Goal: Task Accomplishment & Management: Use online tool/utility

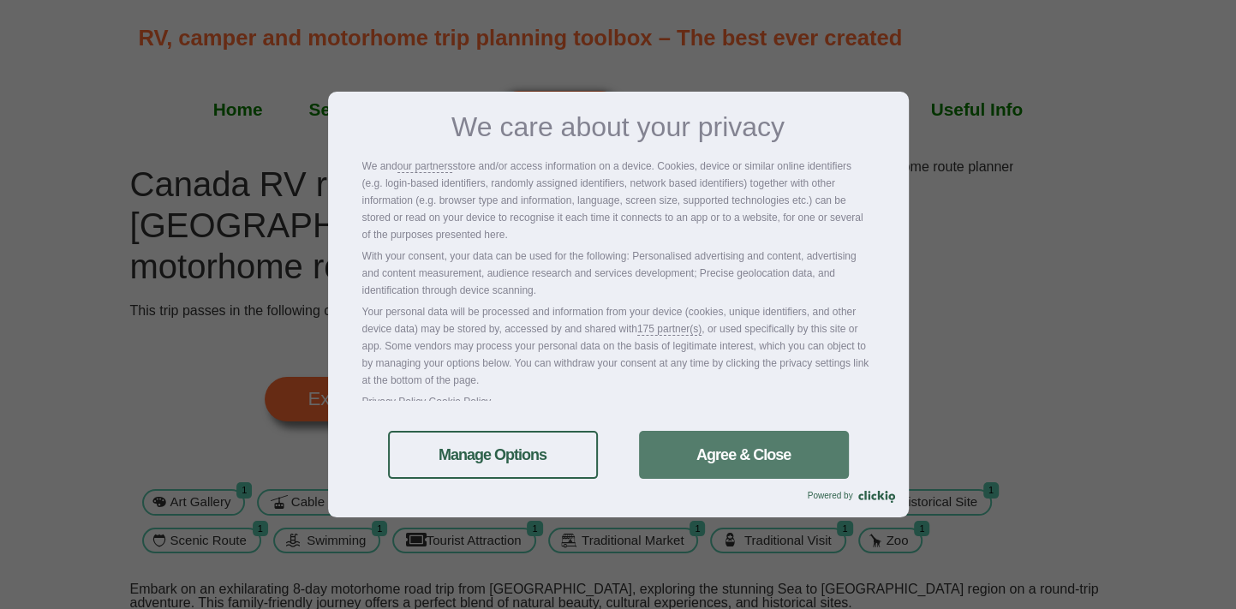
click at [769, 469] on link "Agree & Close" at bounding box center [744, 455] width 210 height 48
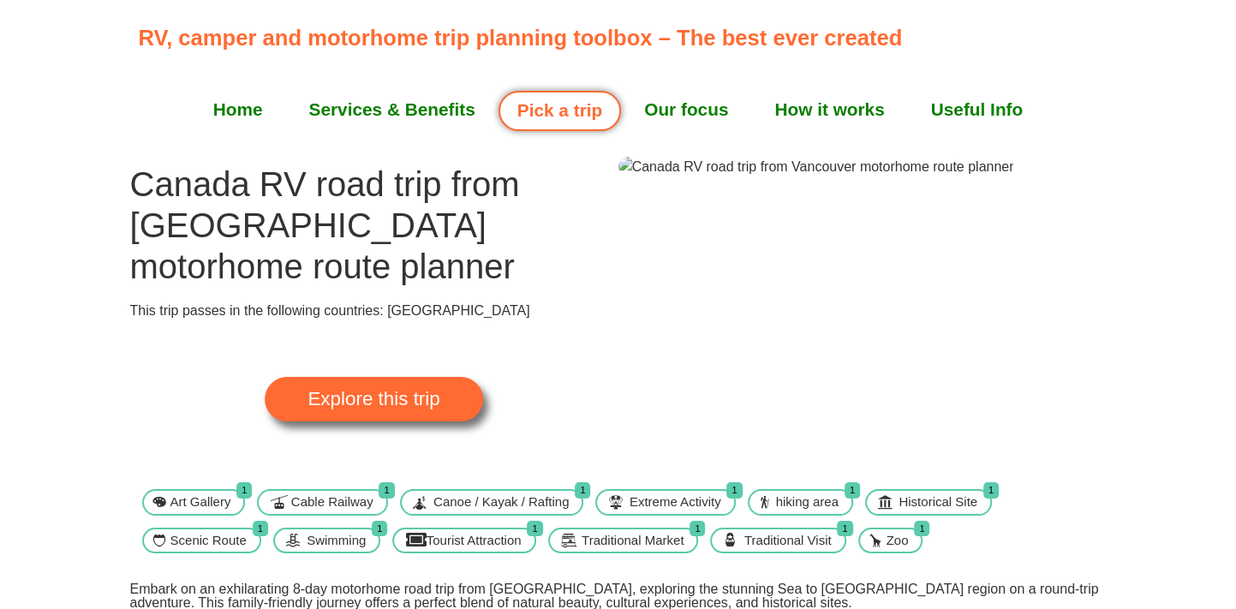
click at [781, 177] on img at bounding box center [816, 167] width 396 height 21
click at [782, 177] on img at bounding box center [816, 167] width 396 height 21
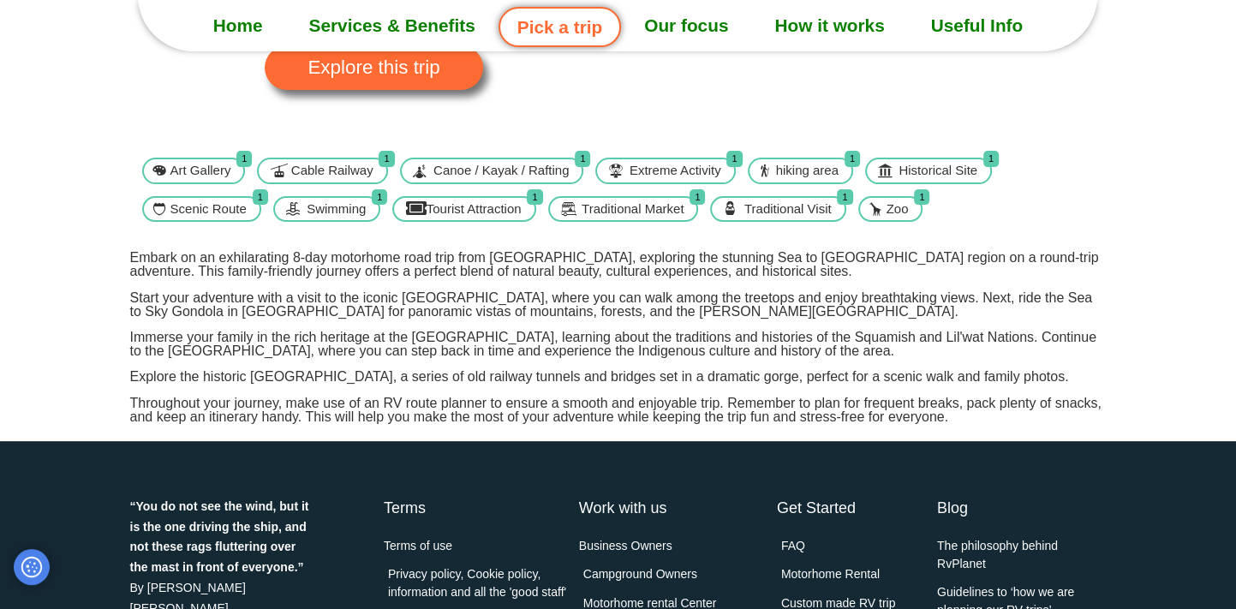
scroll to position [137, 0]
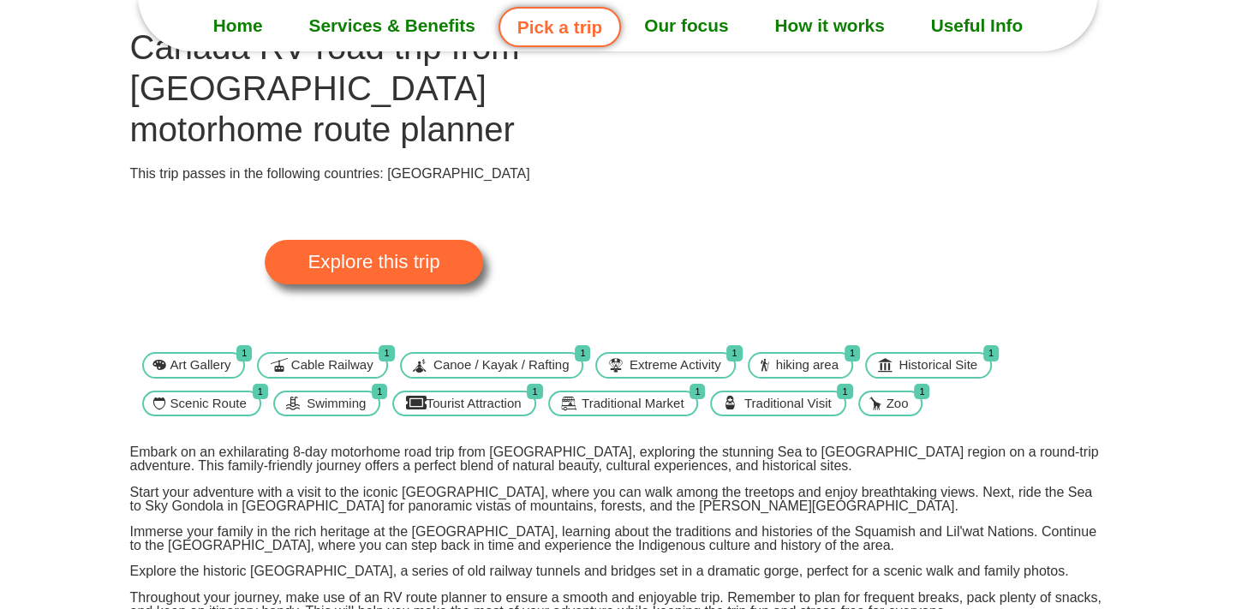
click at [421, 253] on span "Explore this trip" at bounding box center [374, 262] width 132 height 19
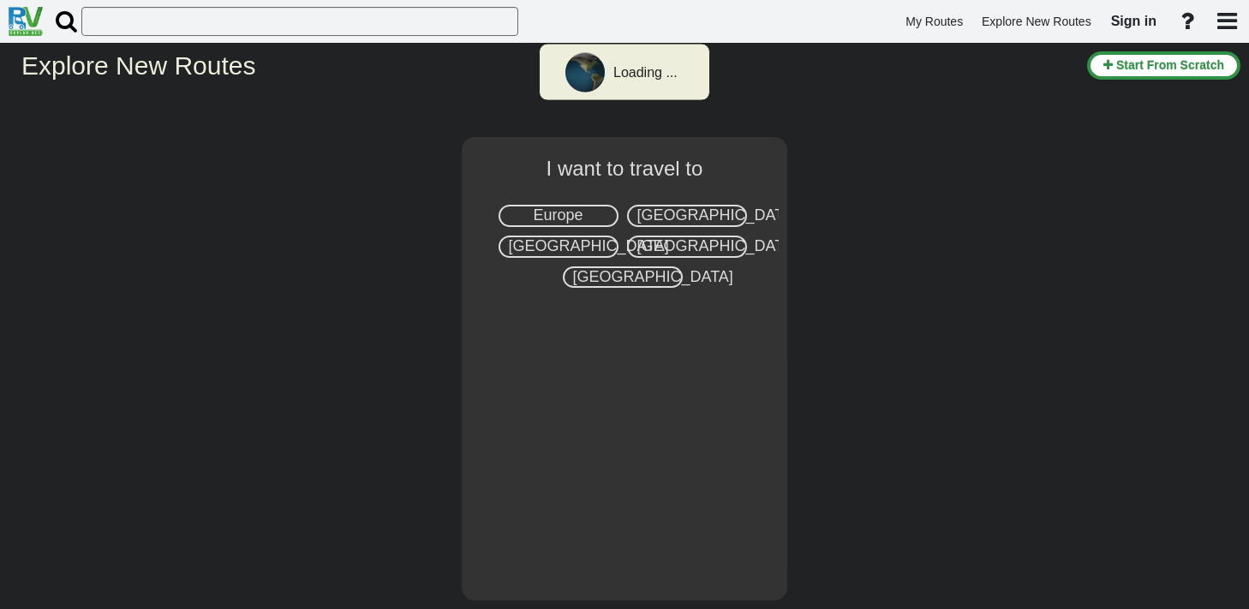
select select "number:8"
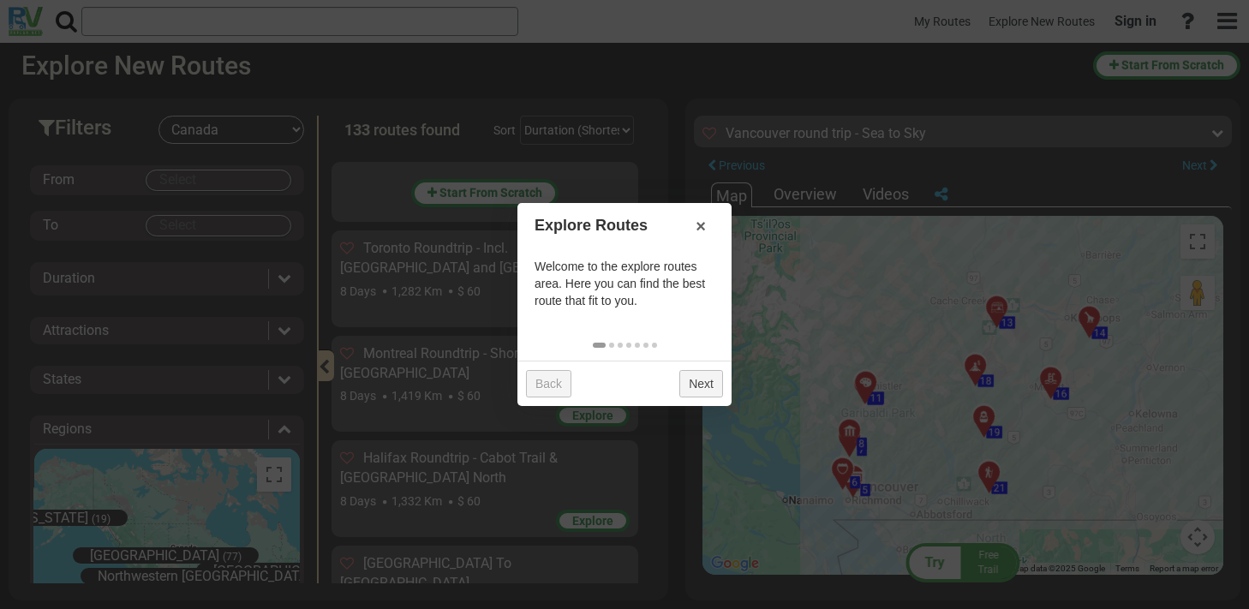
scroll to position [642, 0]
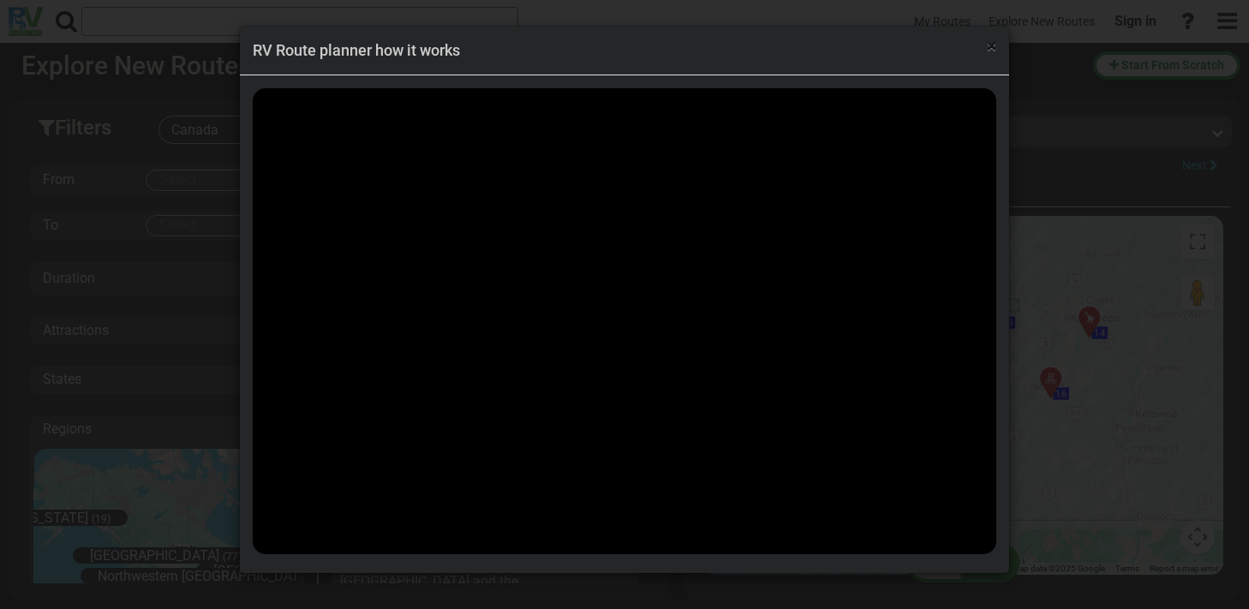
click at [988, 50] on span "×" at bounding box center [991, 46] width 9 height 21
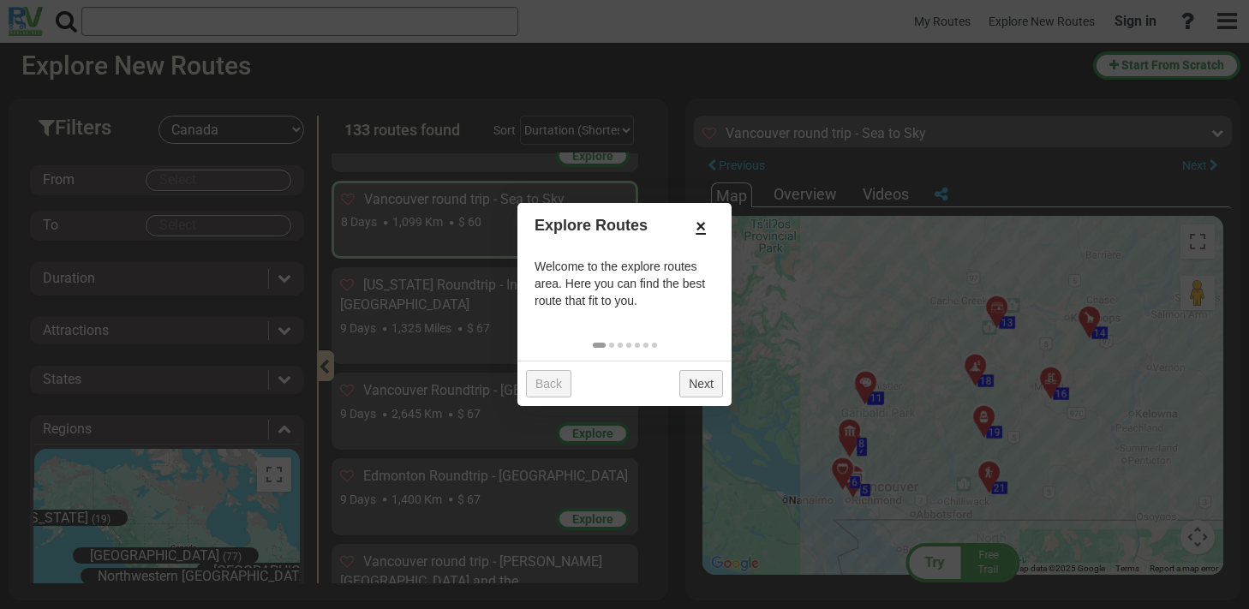
click at [699, 226] on link "×" at bounding box center [700, 226] width 27 height 29
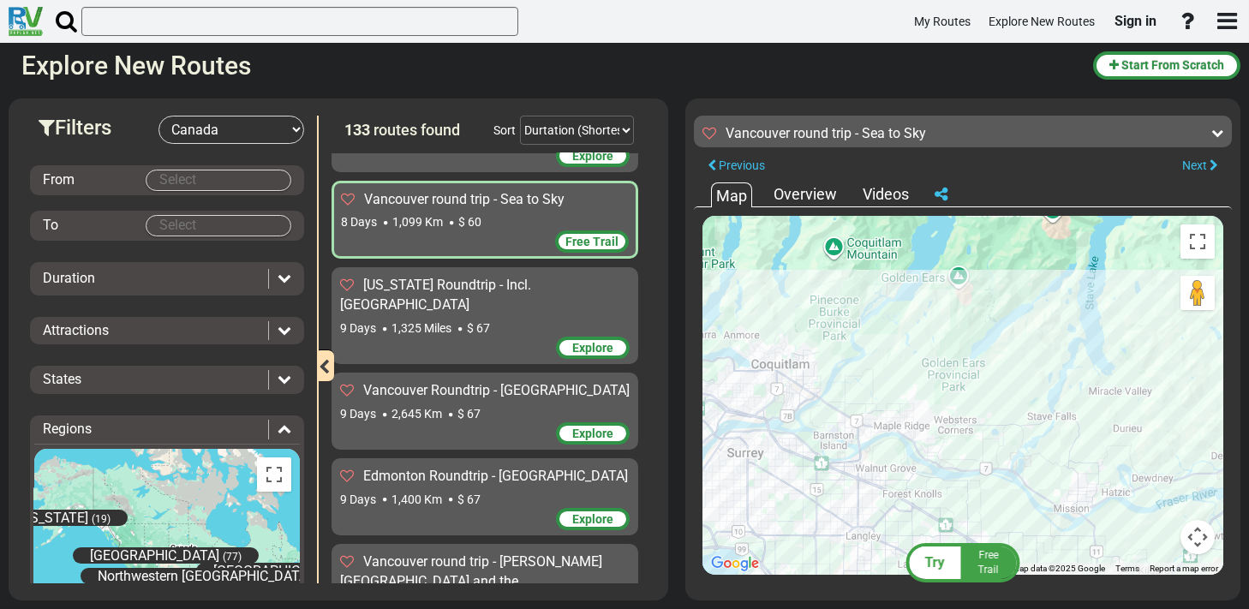
drag, startPoint x: 1156, startPoint y: 345, endPoint x: 847, endPoint y: 367, distance: 309.2
click at [847, 367] on div "To activate drag with keyboard, press Alt + Enter. Once in keyboard drag state,…" at bounding box center [962, 395] width 521 height 359
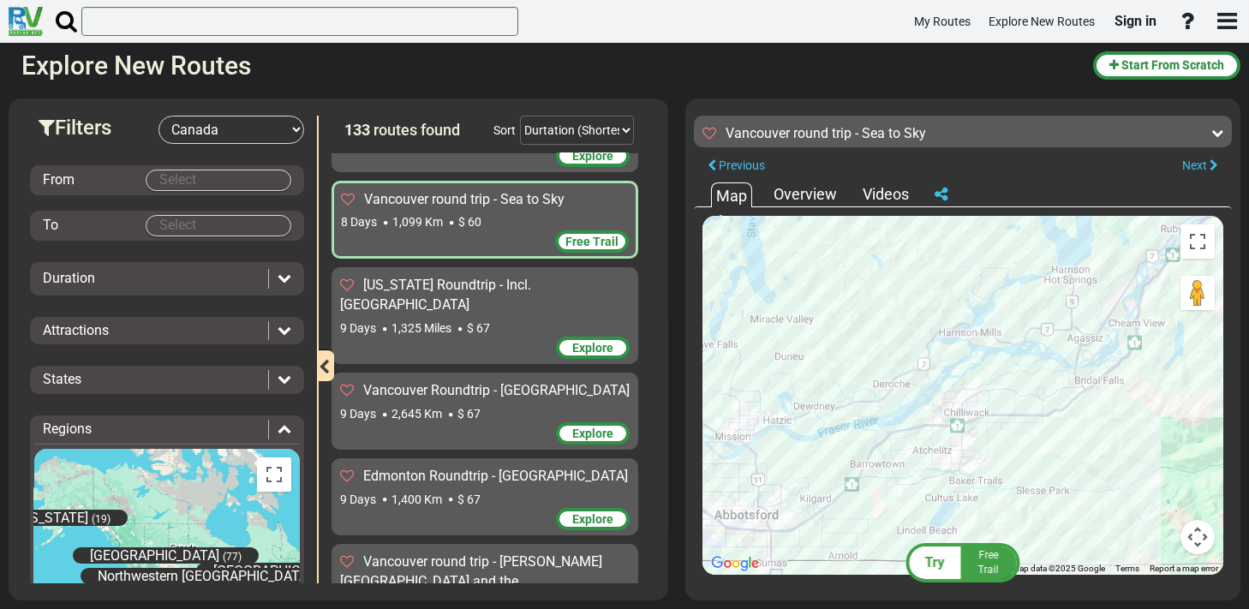
drag, startPoint x: 1035, startPoint y: 449, endPoint x: 690, endPoint y: 372, distance: 353.7
click at [690, 372] on div "Try Free Trail Vancouver round trip - Sea to Sky 1,099 Km" at bounding box center [962, 350] width 555 height 502
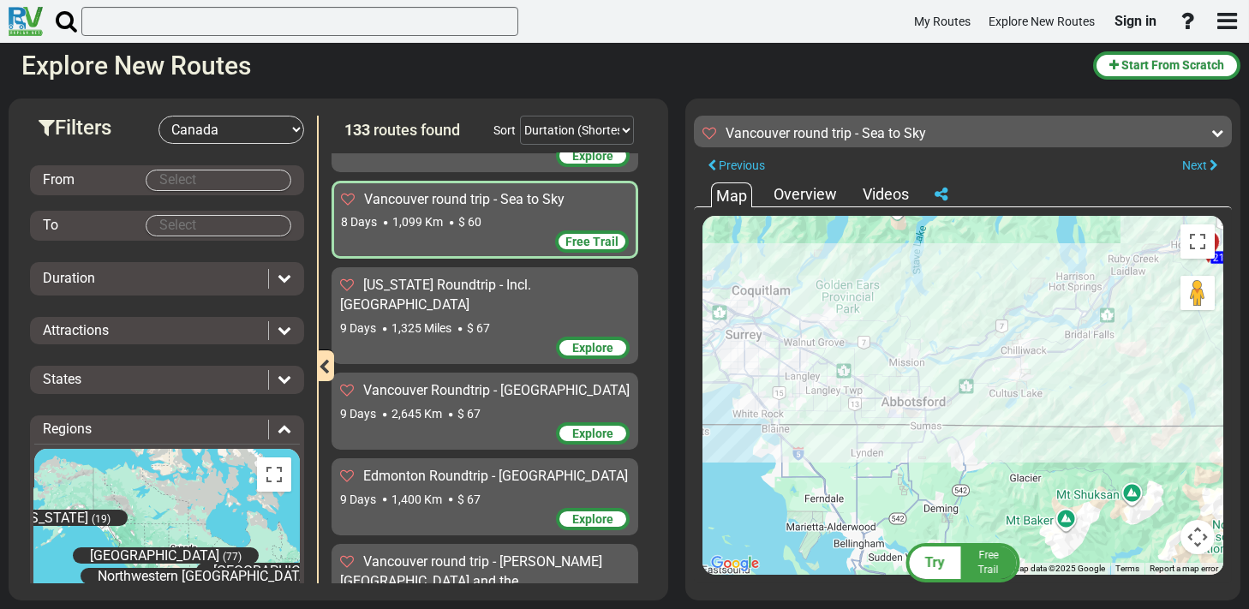
drag, startPoint x: 881, startPoint y: 343, endPoint x: 977, endPoint y: 317, distance: 99.3
click at [977, 317] on div "To activate drag with keyboard, press Alt + Enter. Once in keyboard drag state,…" at bounding box center [962, 395] width 521 height 359
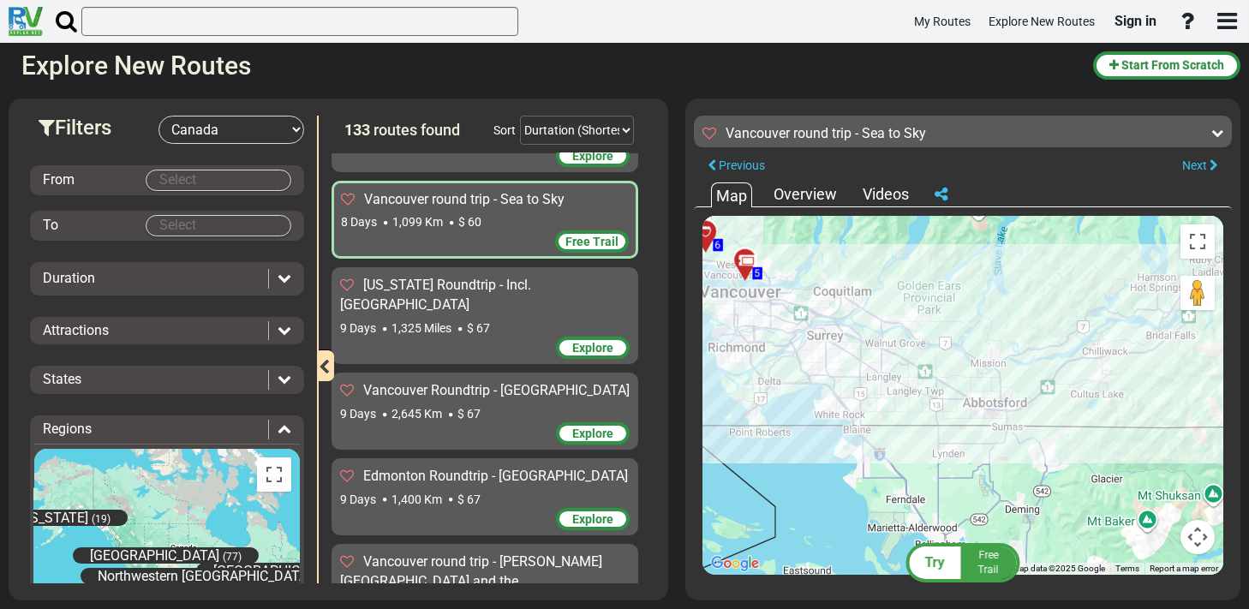
drag, startPoint x: 818, startPoint y: 371, endPoint x: 903, endPoint y: 373, distance: 84.8
click at [903, 373] on div "To activate drag with keyboard, press Alt + Enter. Once in keyboard drag state,…" at bounding box center [962, 395] width 521 height 359
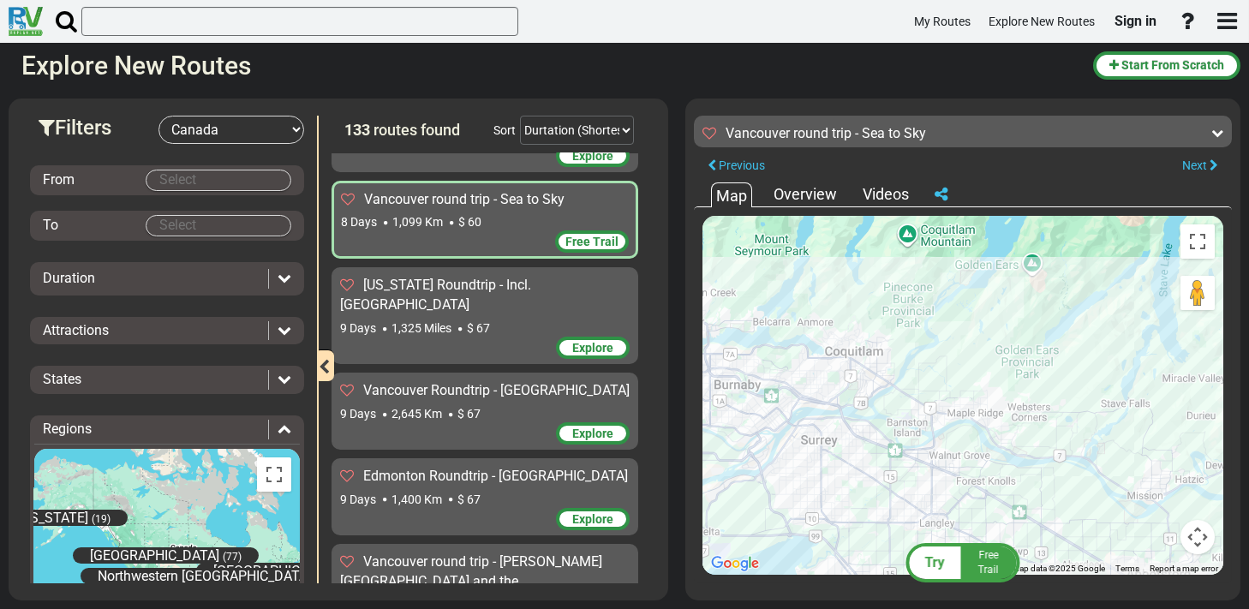
drag, startPoint x: 1002, startPoint y: 365, endPoint x: 881, endPoint y: 462, distance: 155.4
click at [881, 462] on div "To activate drag with keyboard, press Alt + Enter. Once in keyboard drag state,…" at bounding box center [962, 395] width 521 height 359
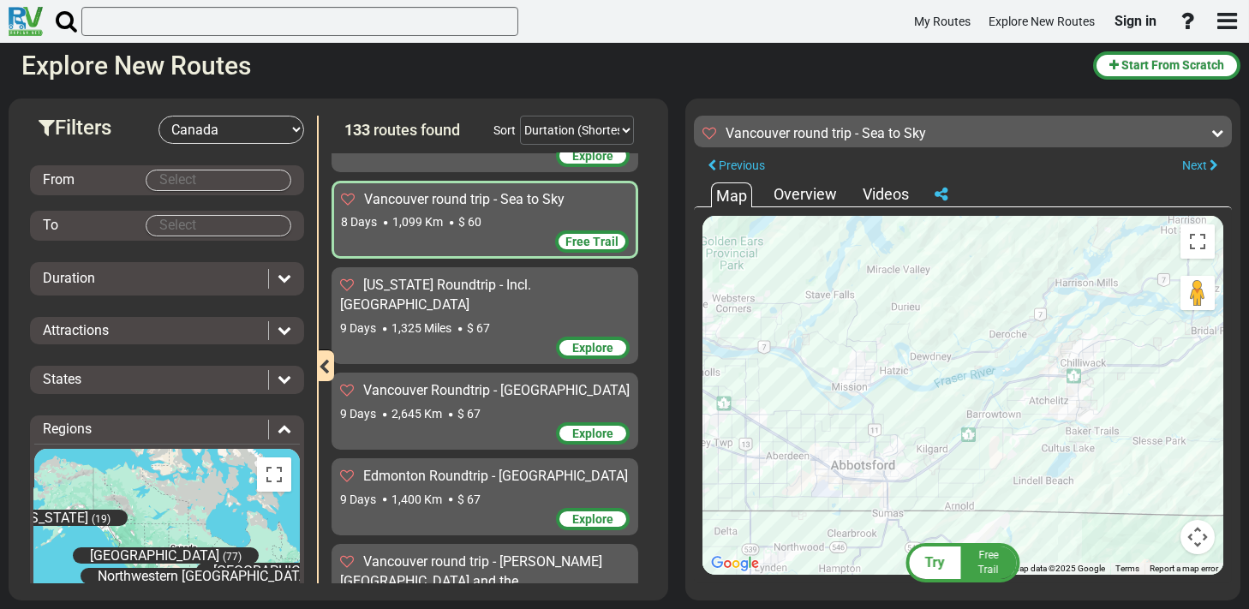
drag, startPoint x: 1207, startPoint y: 337, endPoint x: 943, endPoint y: 406, distance: 272.6
click at [943, 406] on div "To activate drag with keyboard, press Alt + Enter. Once in keyboard drag state,…" at bounding box center [962, 395] width 521 height 359
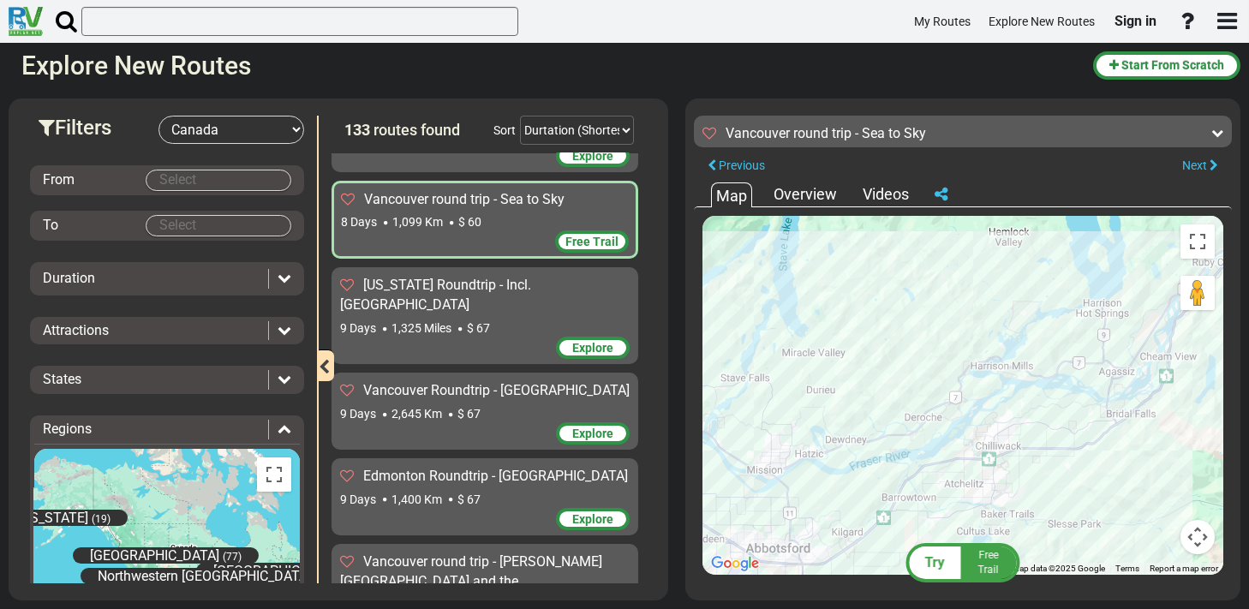
click at [990, 436] on div "To activate drag with keyboard, press Alt + Enter. Once in keyboard drag state,…" at bounding box center [962, 395] width 521 height 359
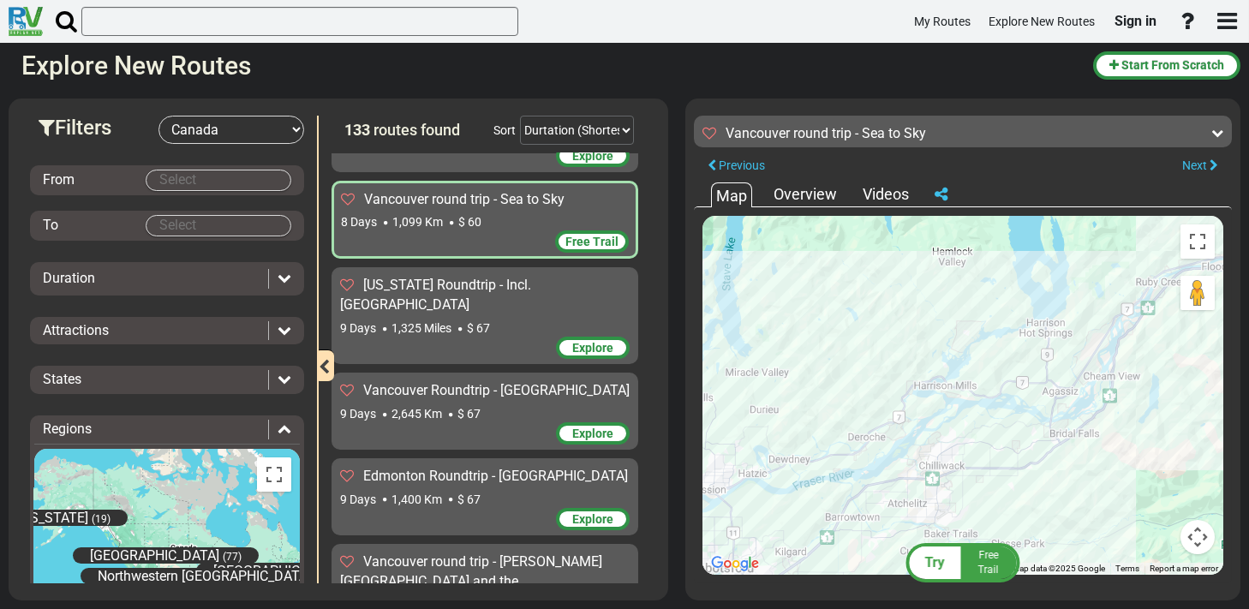
drag, startPoint x: 1058, startPoint y: 432, endPoint x: 917, endPoint y: 537, distance: 175.6
click at [917, 537] on div "To activate drag with keyboard, press Alt + Enter. Once in keyboard drag state,…" at bounding box center [962, 395] width 521 height 359
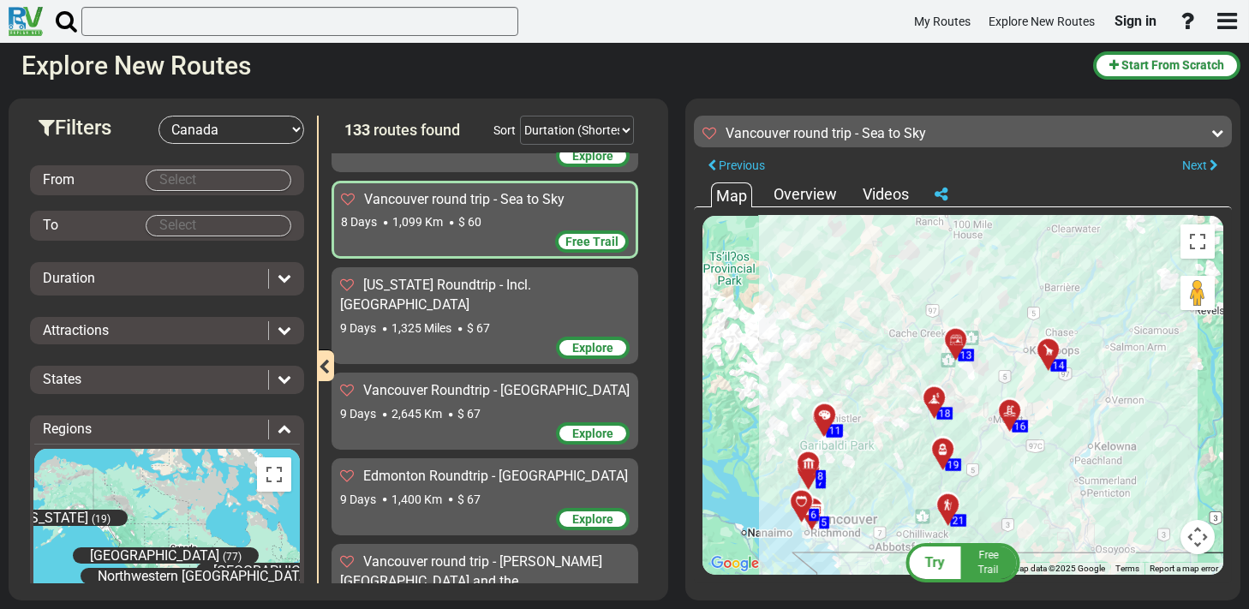
drag, startPoint x: 1115, startPoint y: 317, endPoint x: 939, endPoint y: 472, distance: 234.9
click at [939, 472] on div "To navigate, press the arrow keys. To activate drag with keyboard, press Alt + …" at bounding box center [962, 395] width 521 height 359
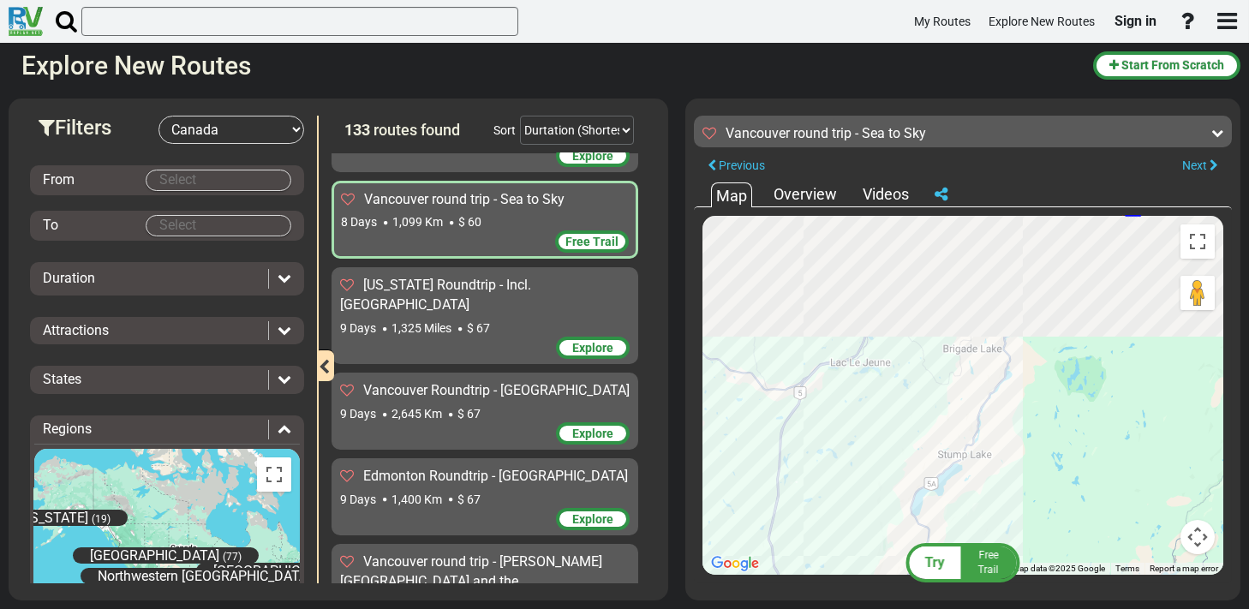
drag, startPoint x: 1073, startPoint y: 284, endPoint x: 990, endPoint y: 568, distance: 296.3
click at [990, 107] on div "Try Free Trail Vancouver round trip - Sea to Sky 1,099 Km 137 km per day 229" at bounding box center [963, 107] width 538 height 0
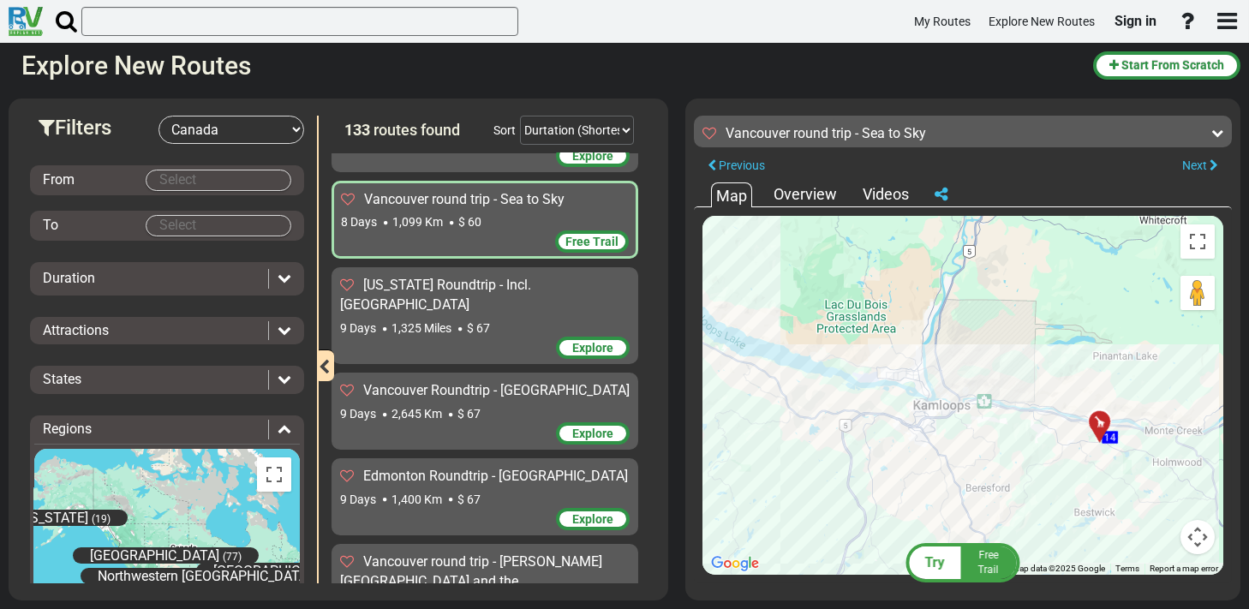
drag, startPoint x: 1057, startPoint y: 385, endPoint x: 1079, endPoint y: 527, distance: 143.9
click at [1079, 536] on div "To activate drag with keyboard, press Alt + Enter. Once in keyboard drag state,…" at bounding box center [962, 395] width 521 height 359
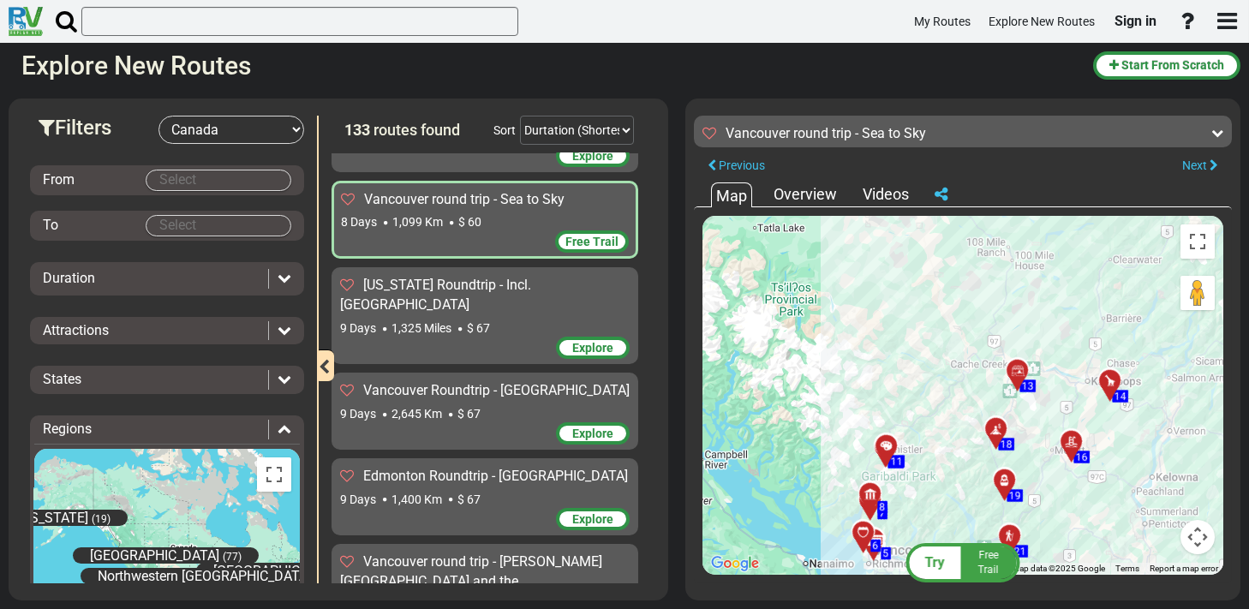
drag, startPoint x: 941, startPoint y: 505, endPoint x: 1057, endPoint y: 395, distance: 159.4
click at [1057, 395] on div "To activate drag with keyboard, press Alt + Enter. Once in keyboard drag state,…" at bounding box center [962, 395] width 521 height 359
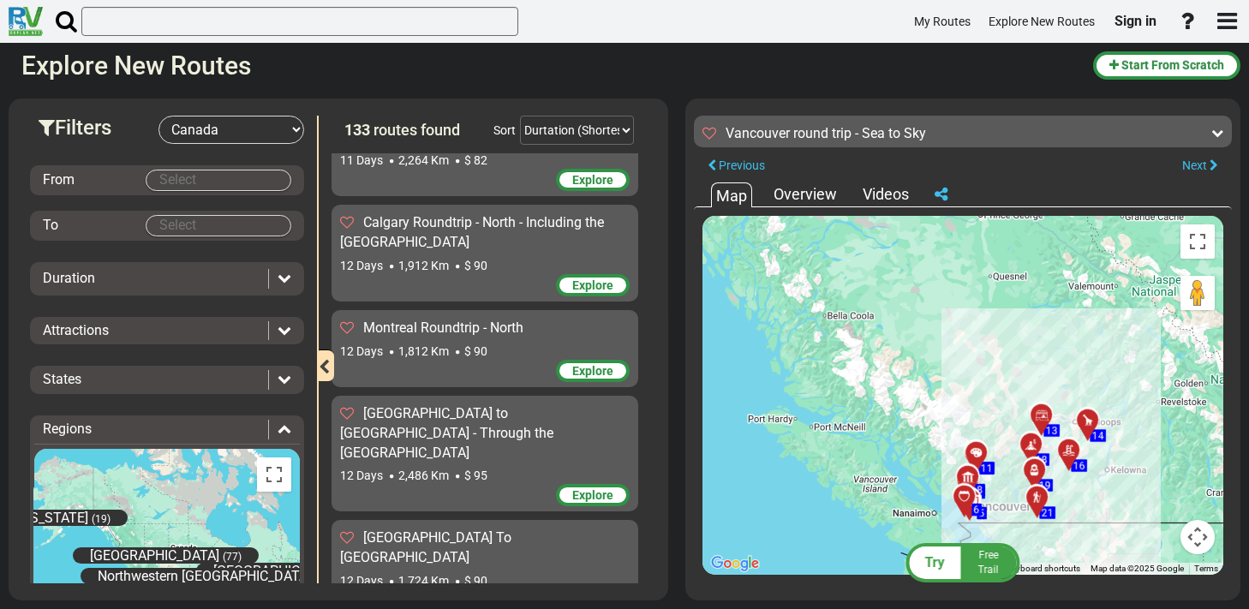
scroll to position [2098, 0]
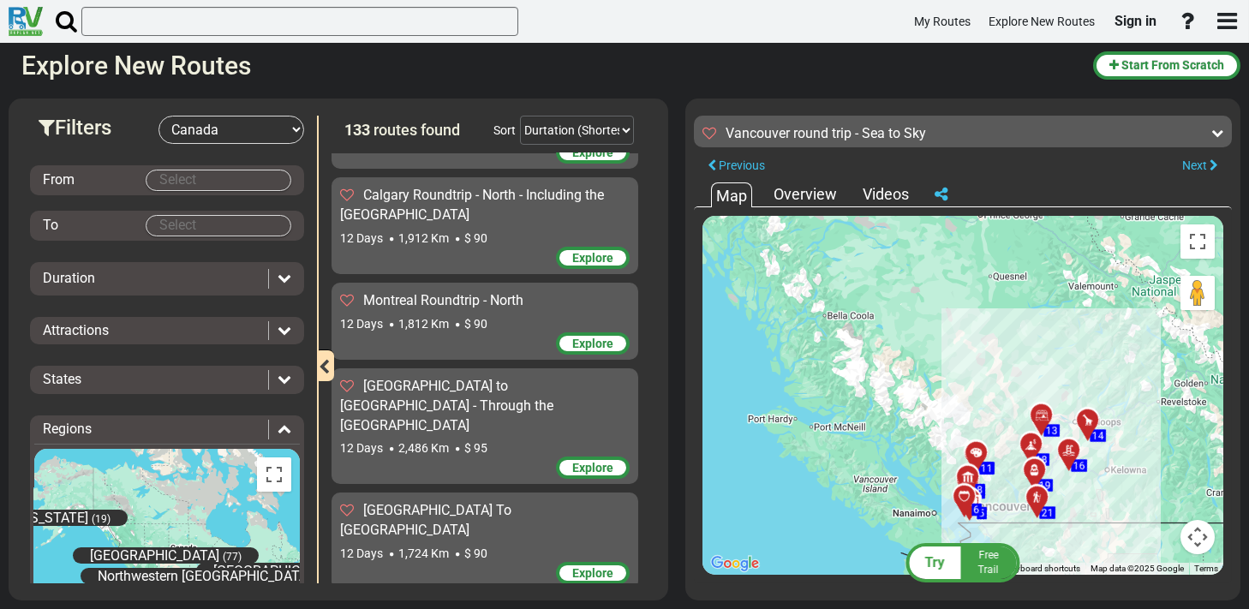
click at [215, 188] on body "My Routes Explore New Routes Sign in ×" at bounding box center [624, 304] width 1249 height 609
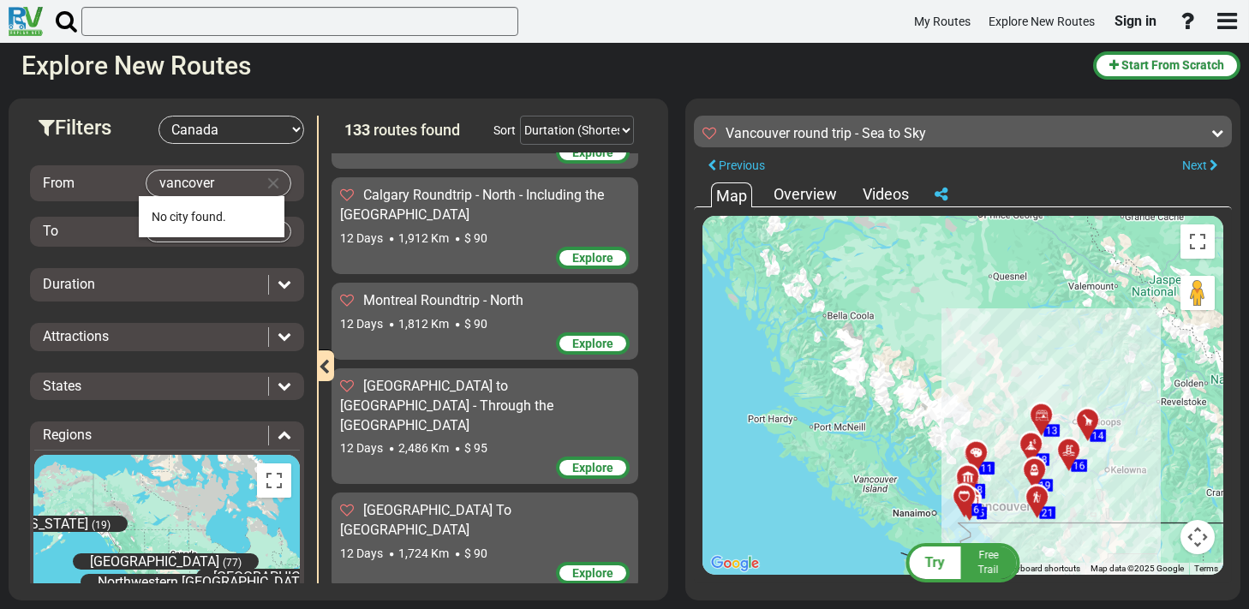
drag, startPoint x: 234, startPoint y: 182, endPoint x: 170, endPoint y: 182, distance: 63.4
click at [193, 212] on span "[PERSON_NAME]" at bounding box center [180, 217] width 57 height 14
type input "[GEOGRAPHIC_DATA]"
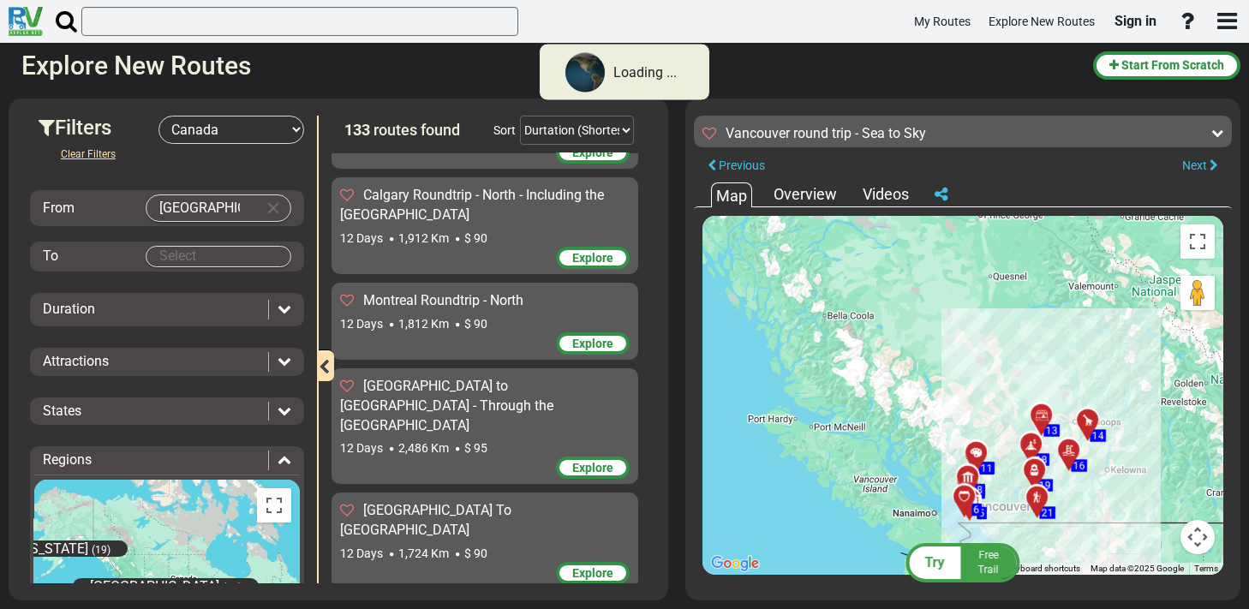
scroll to position [1022, 0]
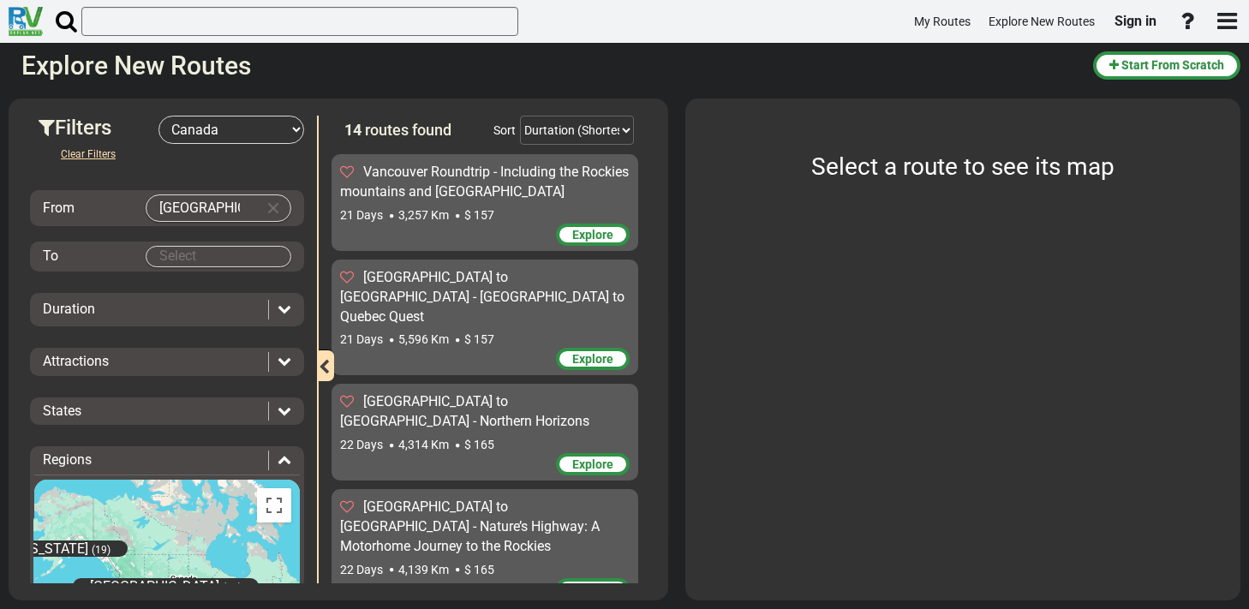
click at [207, 252] on body "My Routes Explore New Routes Sign in ×" at bounding box center [624, 304] width 1249 height 609
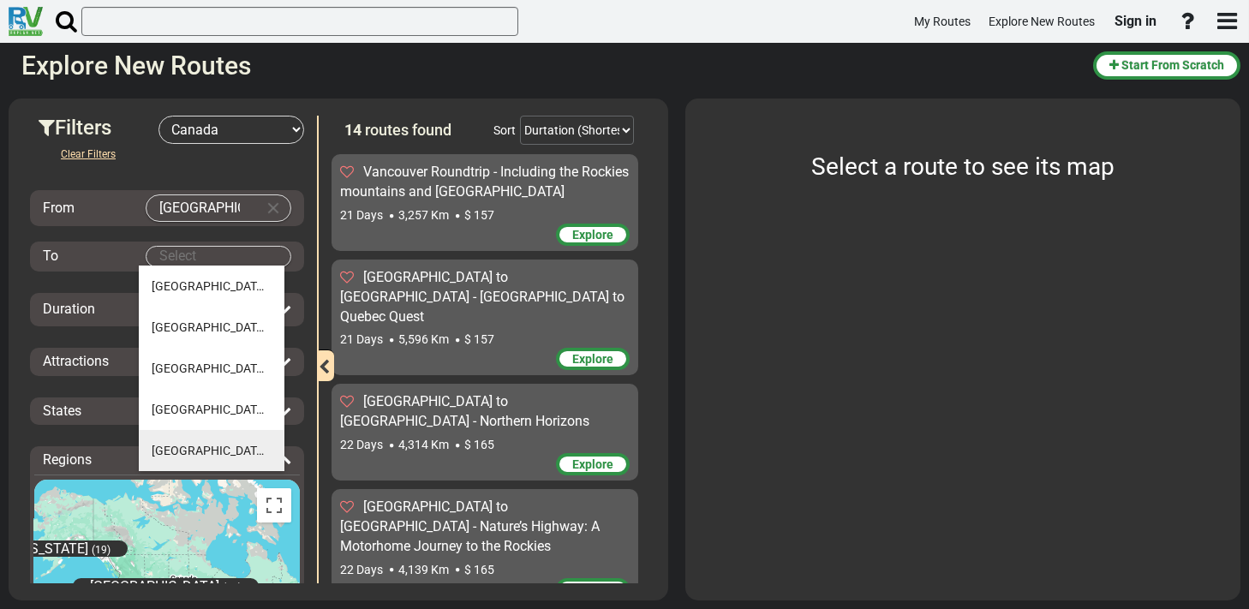
click at [270, 451] on span "(16)" at bounding box center [281, 451] width 22 height 14
type input "[GEOGRAPHIC_DATA]"
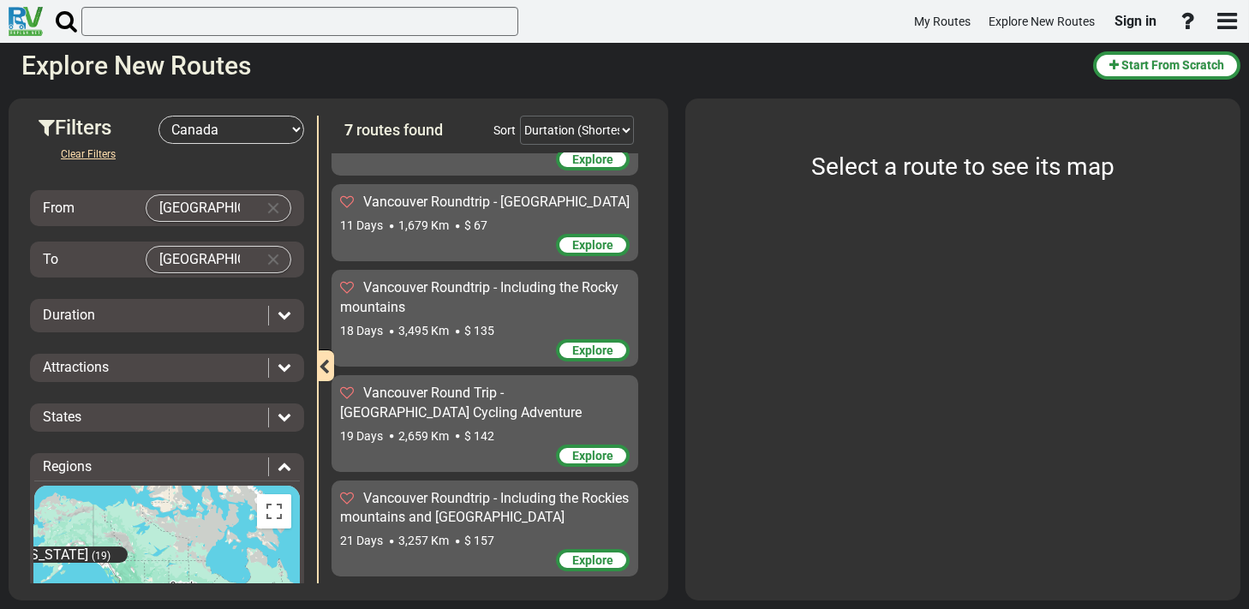
scroll to position [314, 0]
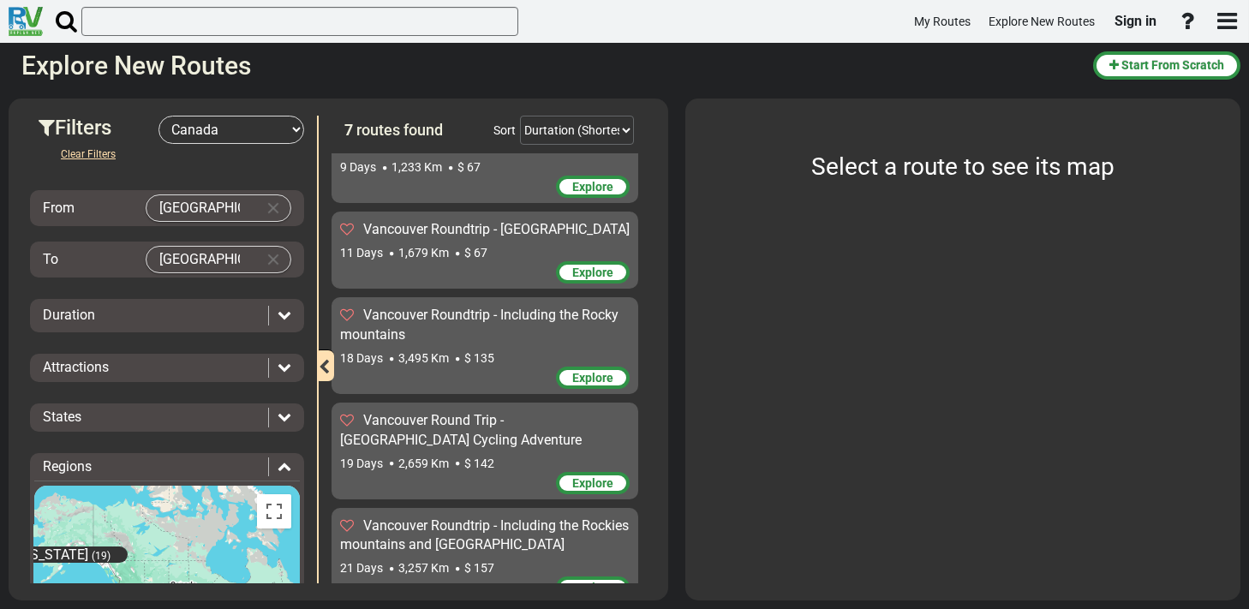
click at [182, 312] on div "Duration" at bounding box center [151, 316] width 217 height 20
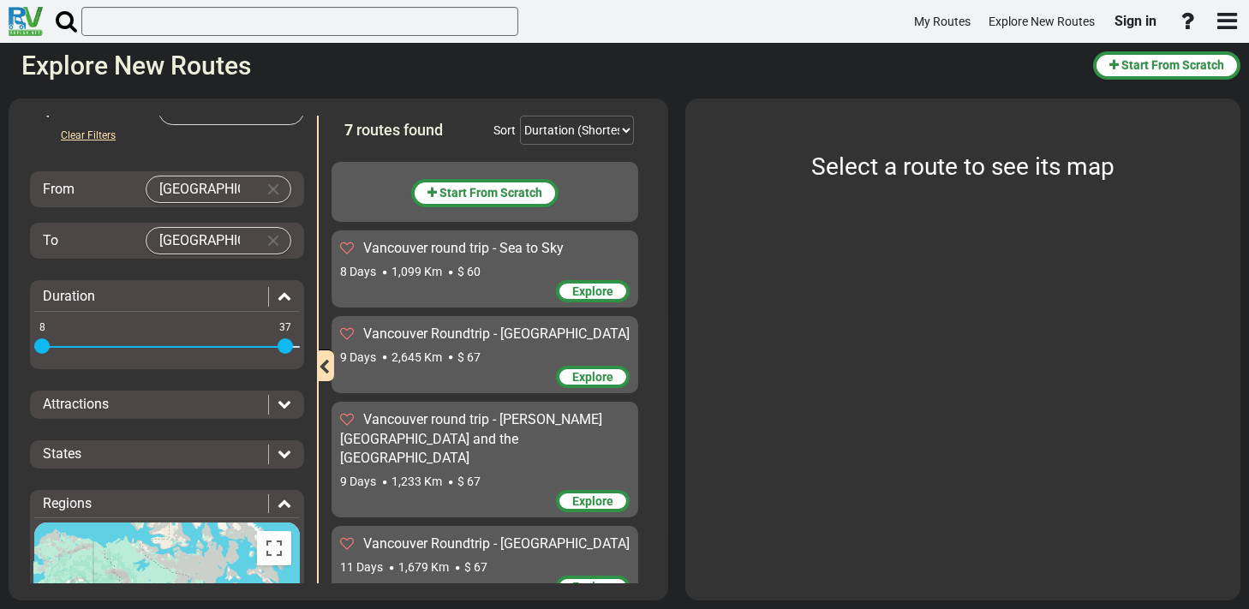
scroll to position [0, 0]
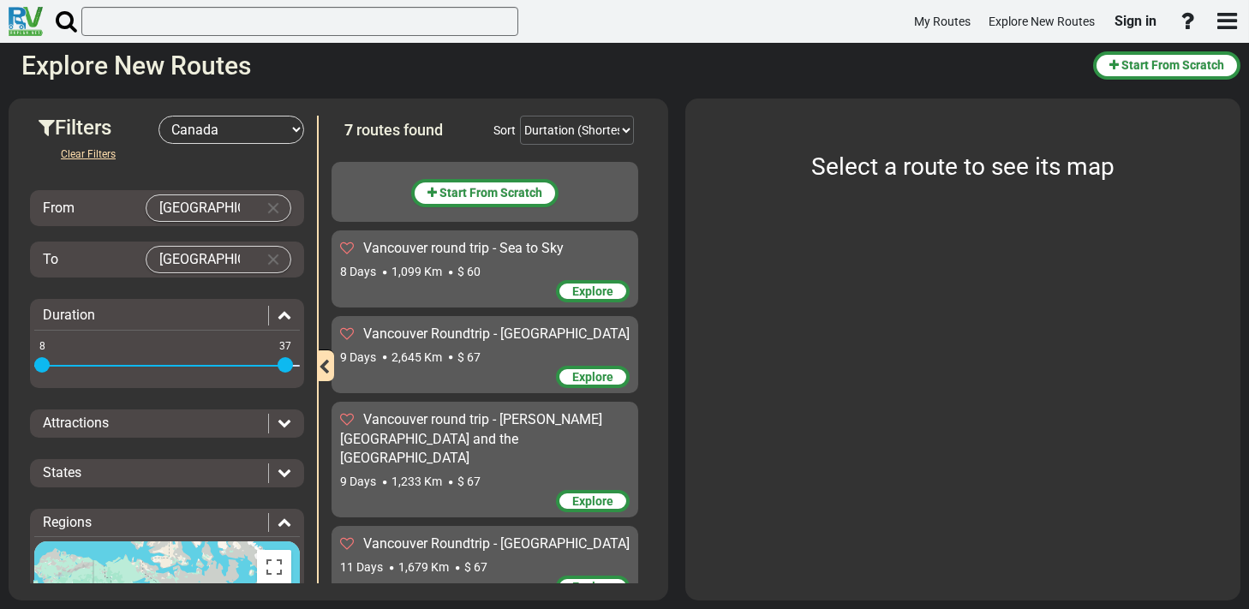
click at [278, 416] on icon at bounding box center [285, 422] width 14 height 14
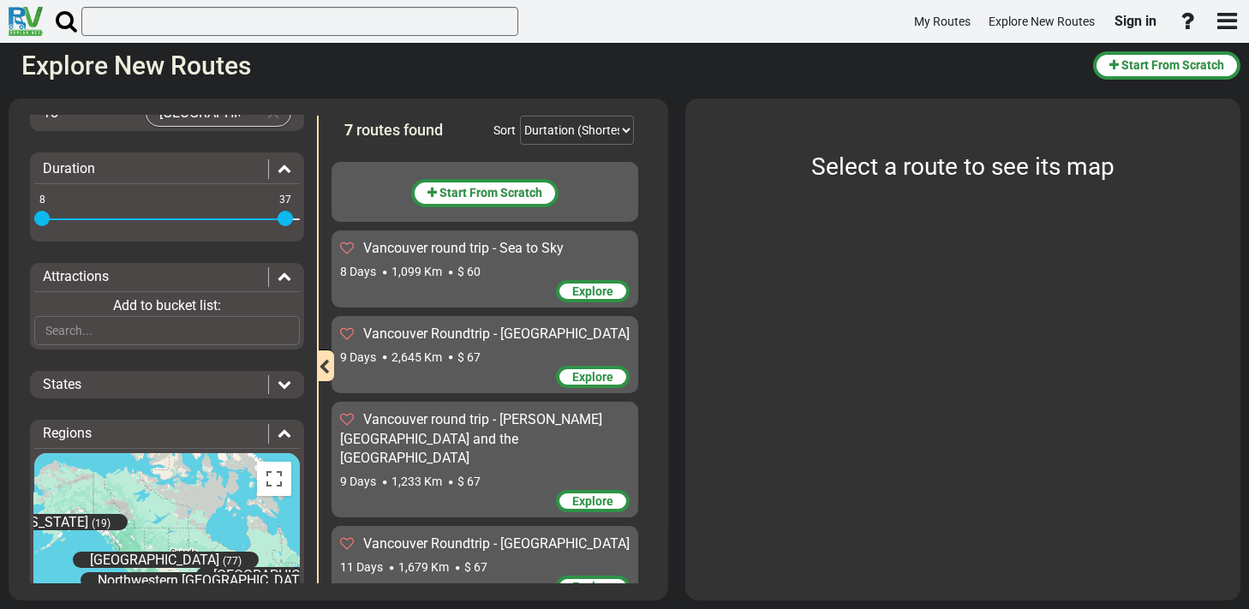
scroll to position [171, 0]
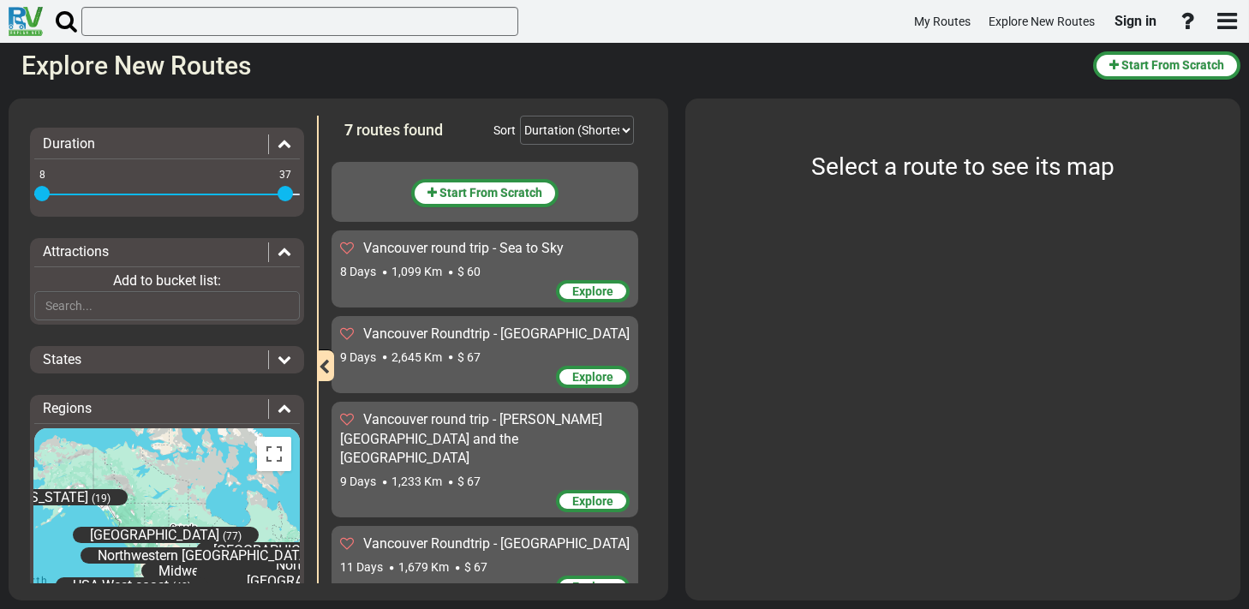
click at [281, 360] on icon at bounding box center [285, 359] width 14 height 14
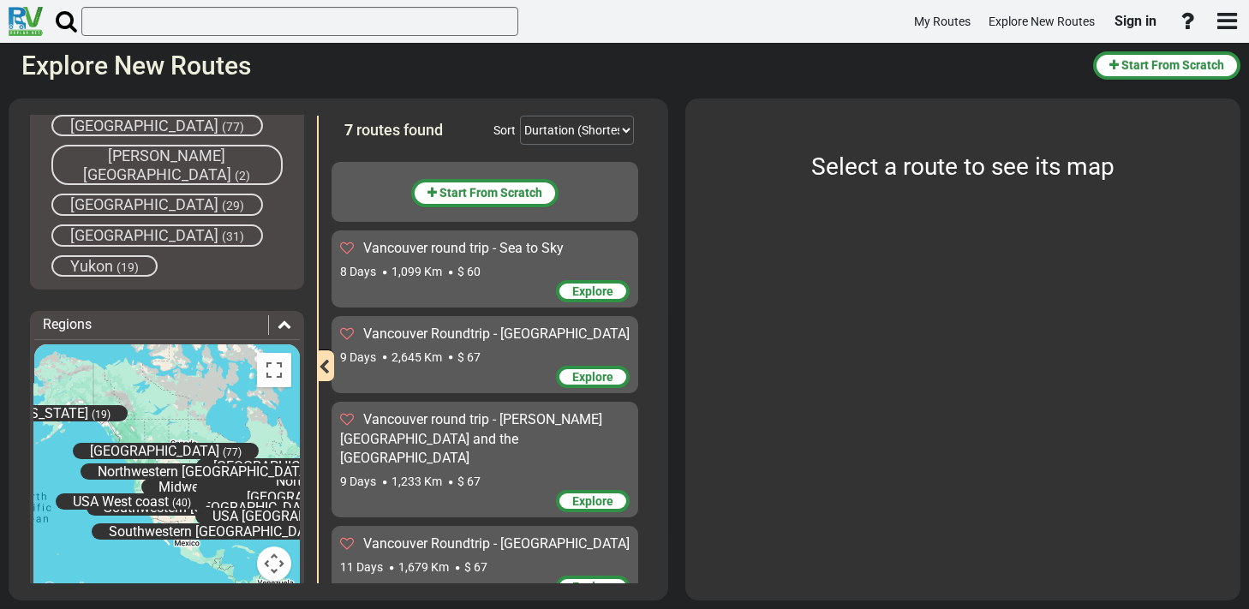
scroll to position [685, 0]
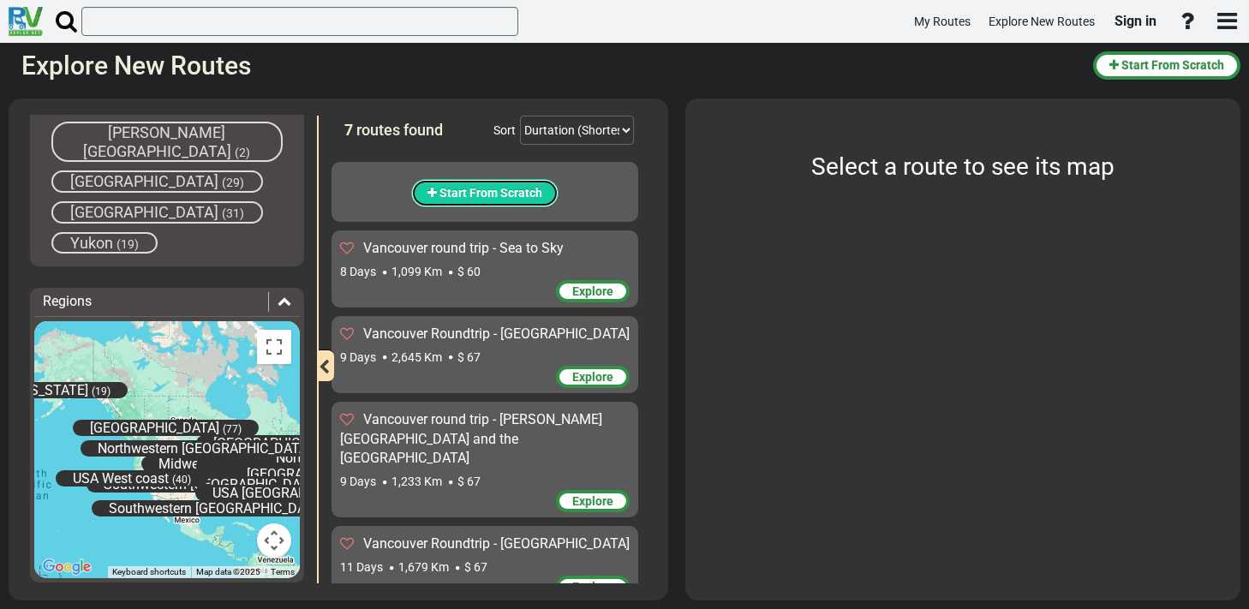
click at [511, 198] on span "Start From Scratch" at bounding box center [490, 193] width 103 height 14
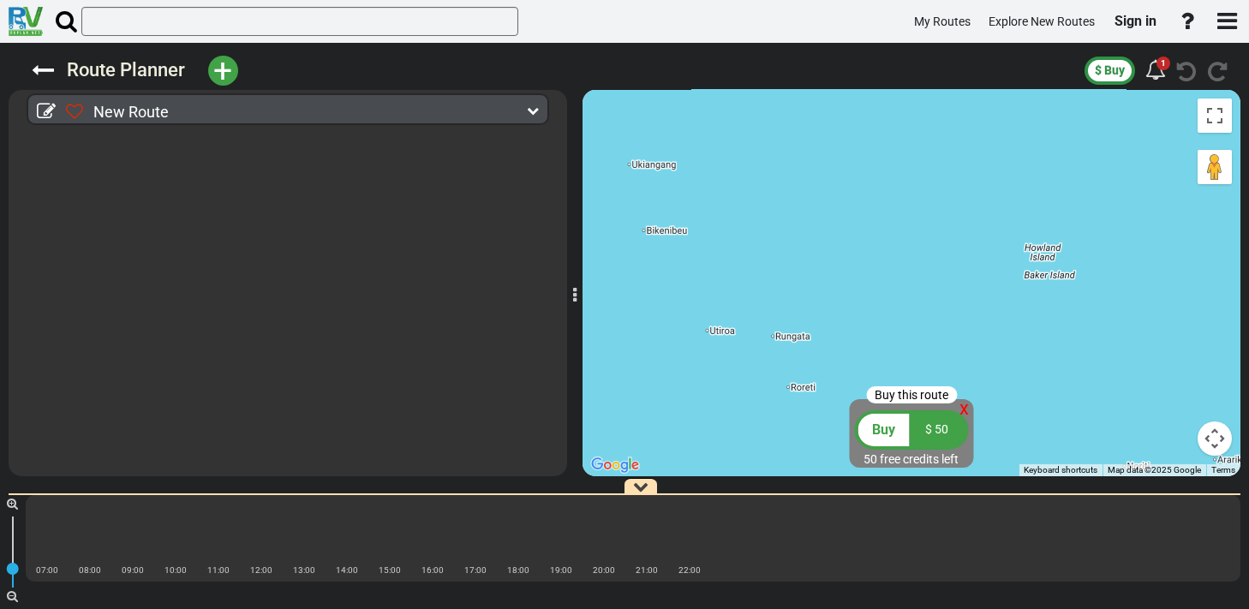
click at [217, 71] on span "+" at bounding box center [223, 70] width 19 height 39
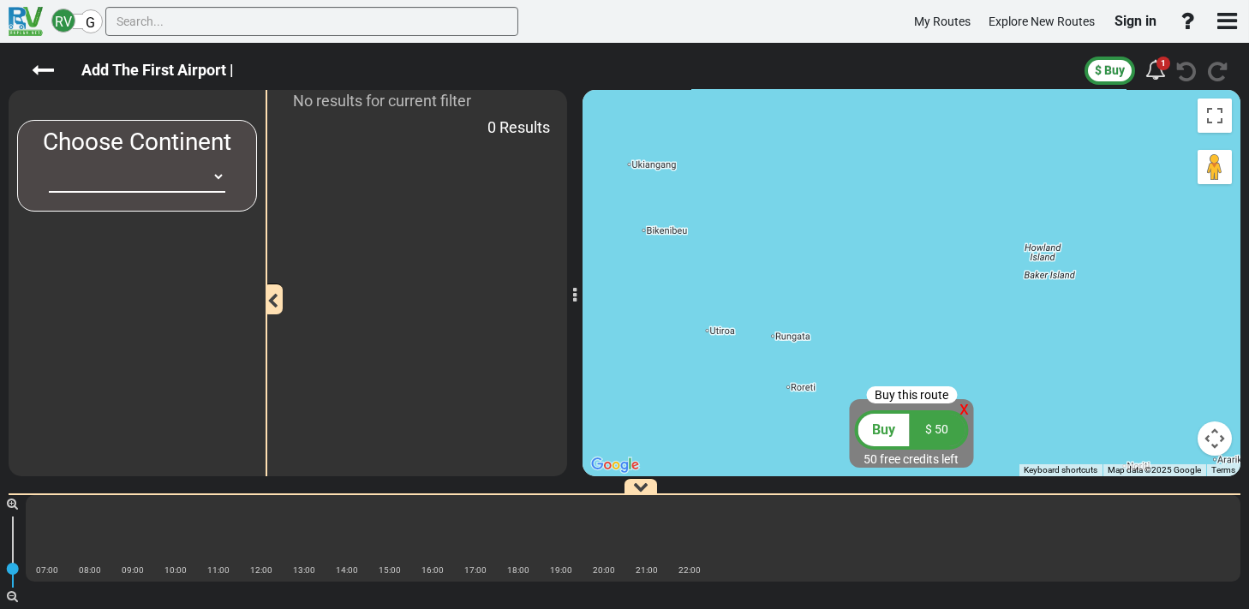
click at [146, 179] on select "[GEOGRAPHIC_DATA] [GEOGRAPHIC_DATA] [GEOGRAPHIC_DATA] [GEOGRAPHIC_DATA] [GEOGRA…" at bounding box center [137, 177] width 176 height 32
select select "number:8"
click at [49, 161] on select "[GEOGRAPHIC_DATA] [GEOGRAPHIC_DATA] [GEOGRAPHIC_DATA] [GEOGRAPHIC_DATA] [GEOGRA…" at bounding box center [137, 177] width 176 height 32
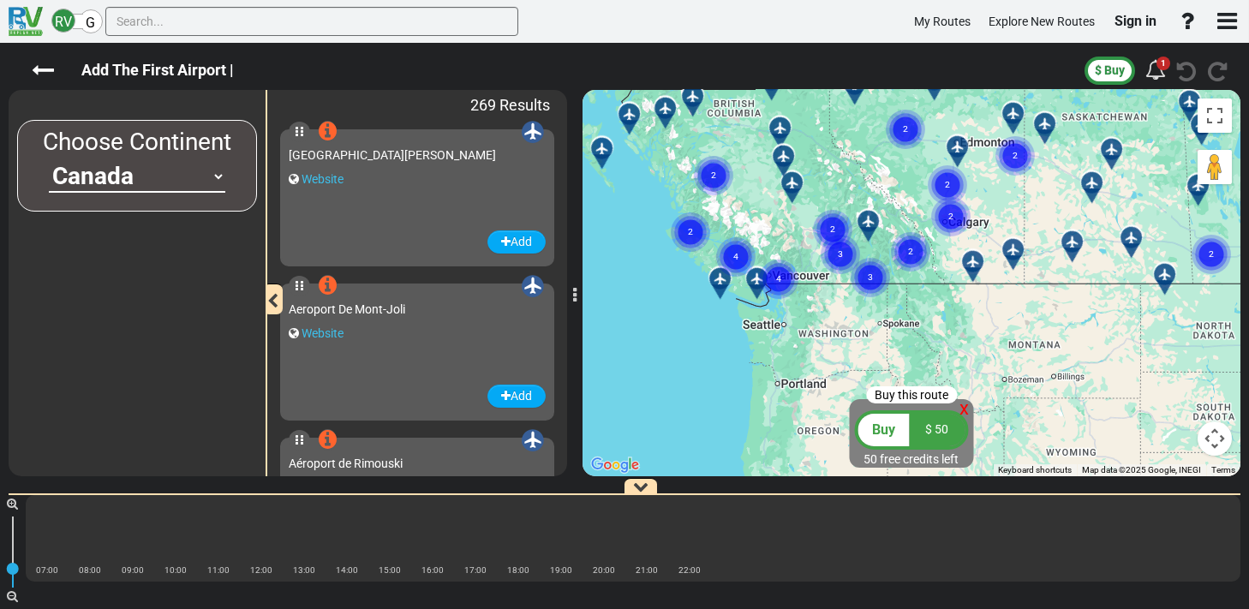
click at [762, 281] on circle "Cluster of 4 markers" at bounding box center [778, 279] width 39 height 39
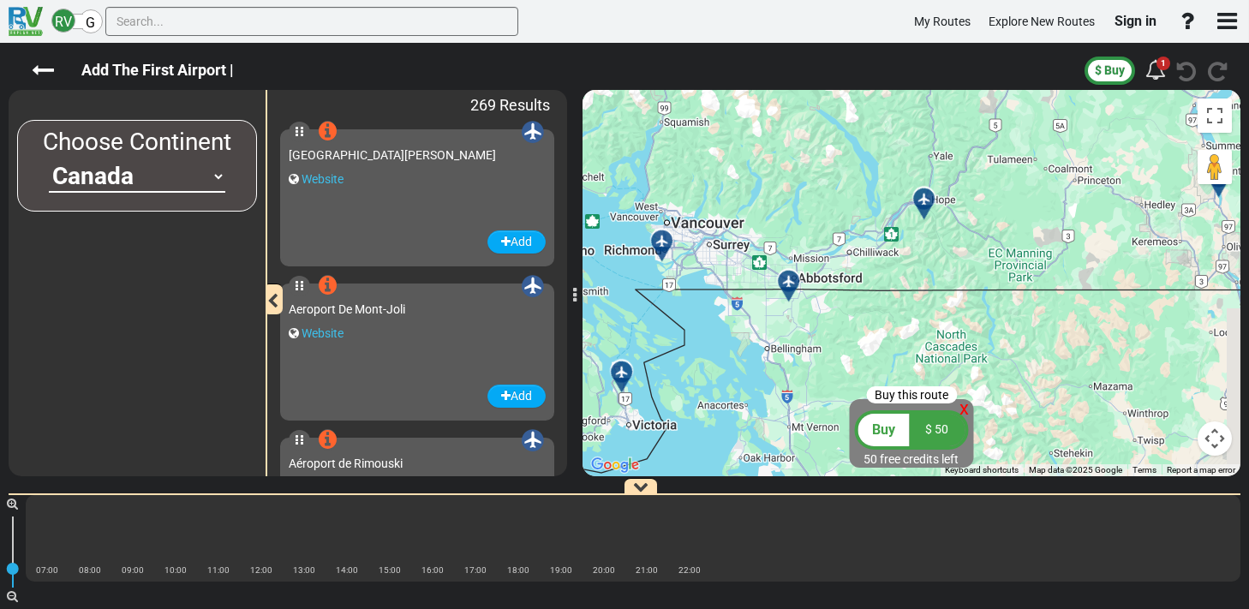
drag, startPoint x: 980, startPoint y: 128, endPoint x: 799, endPoint y: 512, distance: 425.0
click at [799, 512] on div "Add The First Airport | $ Buy 1" at bounding box center [624, 326] width 1249 height 566
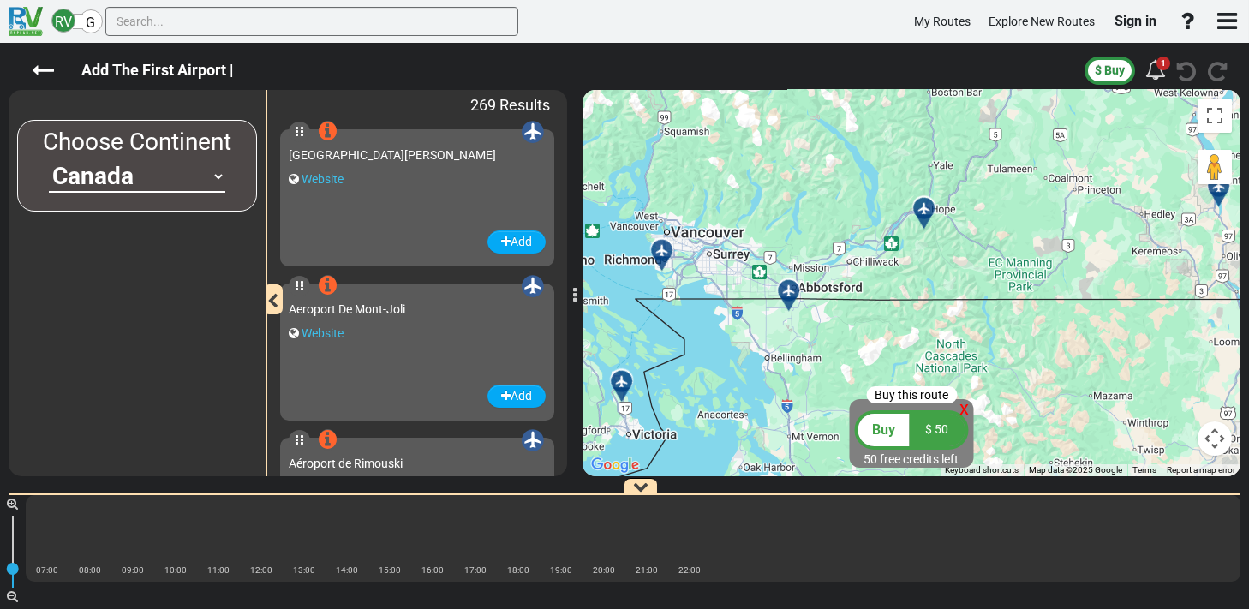
click at [786, 290] on icon at bounding box center [788, 290] width 12 height 12
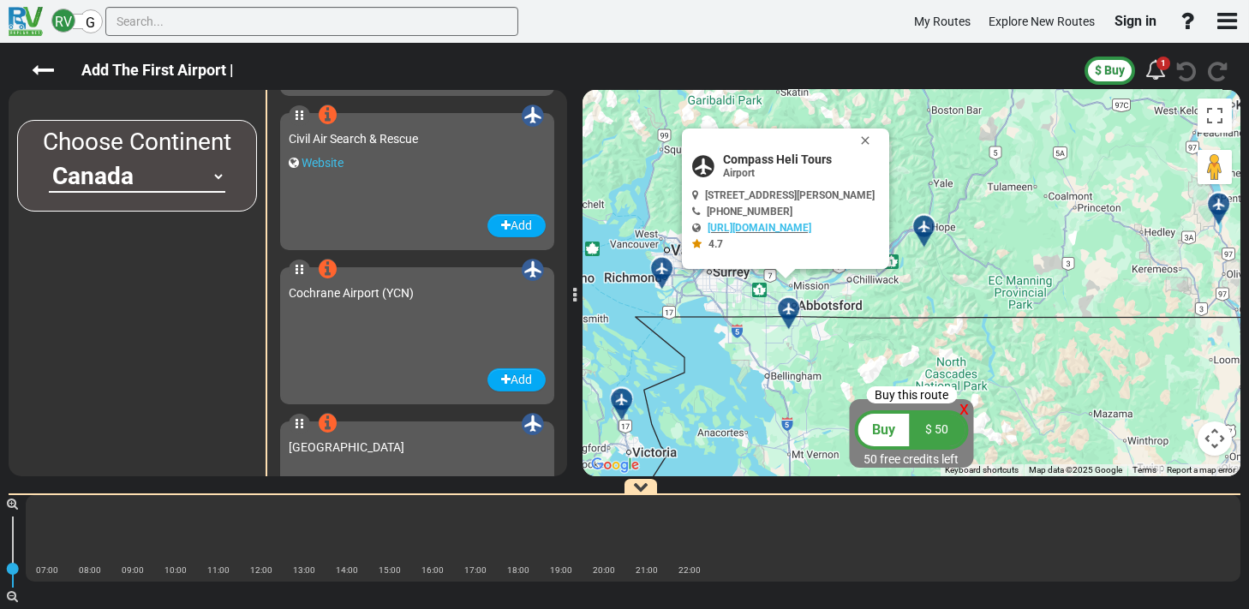
scroll to position [7087, 0]
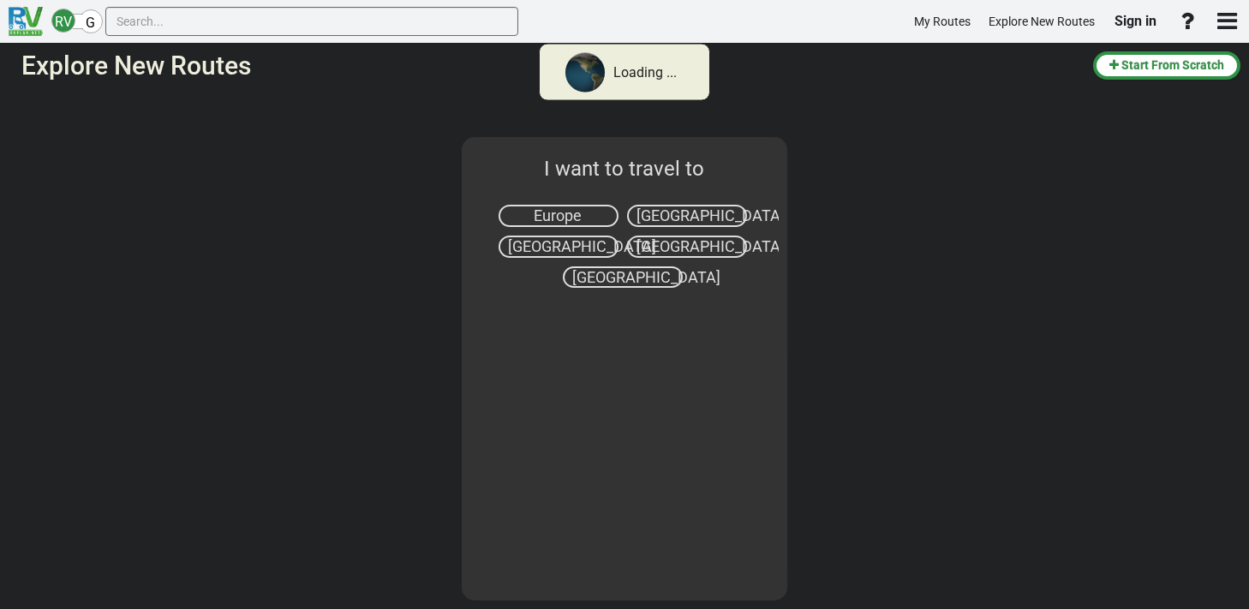
select select "number:8"
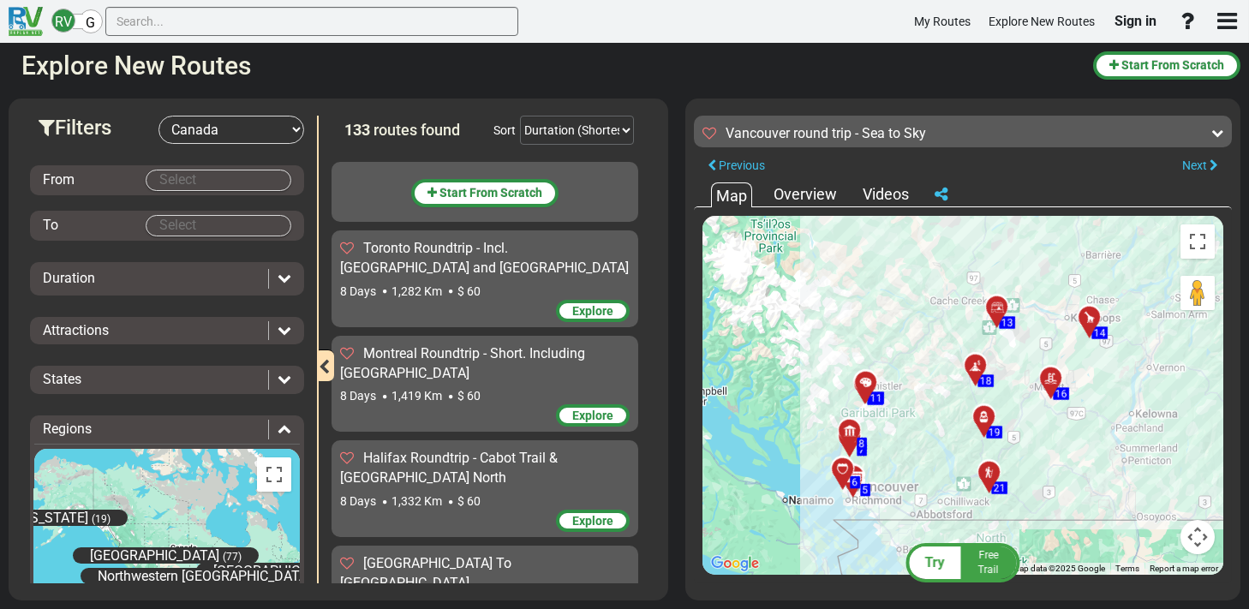
scroll to position [642, 0]
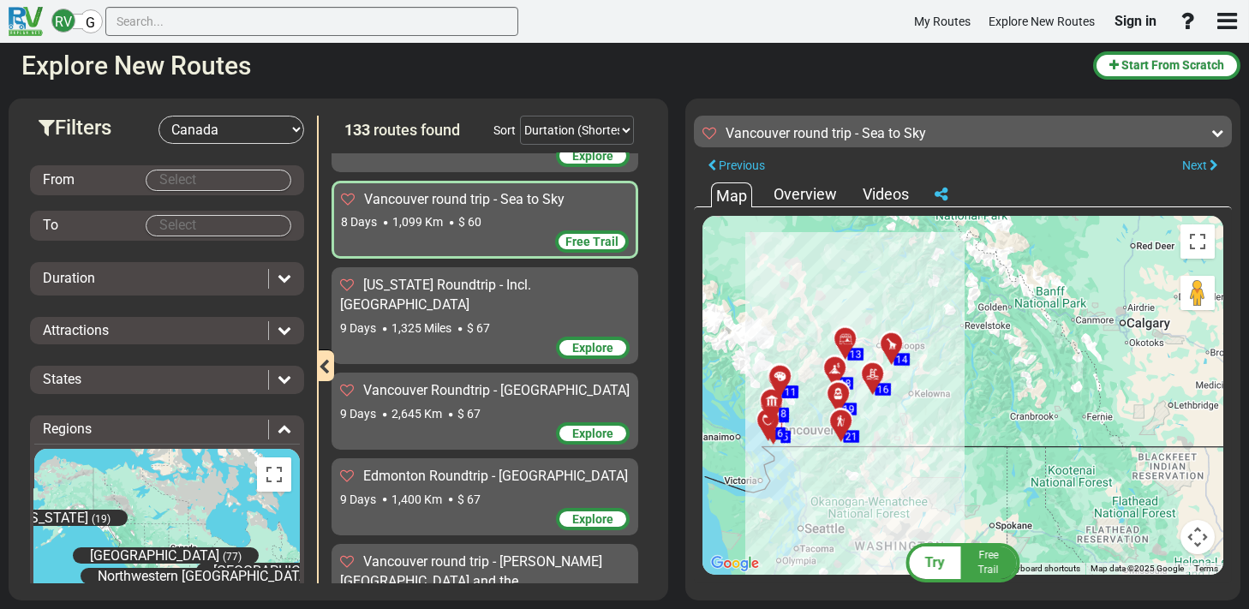
drag, startPoint x: 1149, startPoint y: 370, endPoint x: 919, endPoint y: 371, distance: 229.6
click at [919, 371] on div "To activate drag with keyboard, press Alt + Enter. Once in keyboard drag state,…" at bounding box center [962, 395] width 521 height 359
click at [187, 167] on div "From" at bounding box center [167, 180] width 274 height 30
click at [173, 182] on body "RV G My Routes Explore New Routes Sign in" at bounding box center [624, 304] width 1249 height 609
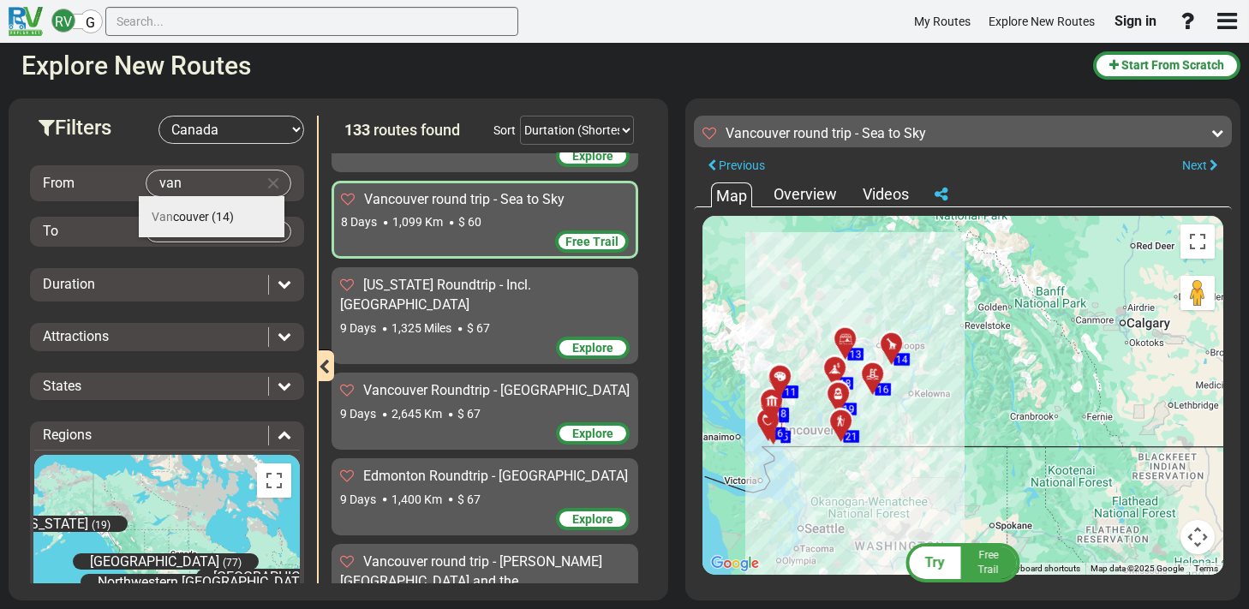
click at [209, 210] on md-autocomplete-parent-scope "[PERSON_NAME] (14)" at bounding box center [193, 217] width 82 height 14
type input "[GEOGRAPHIC_DATA]"
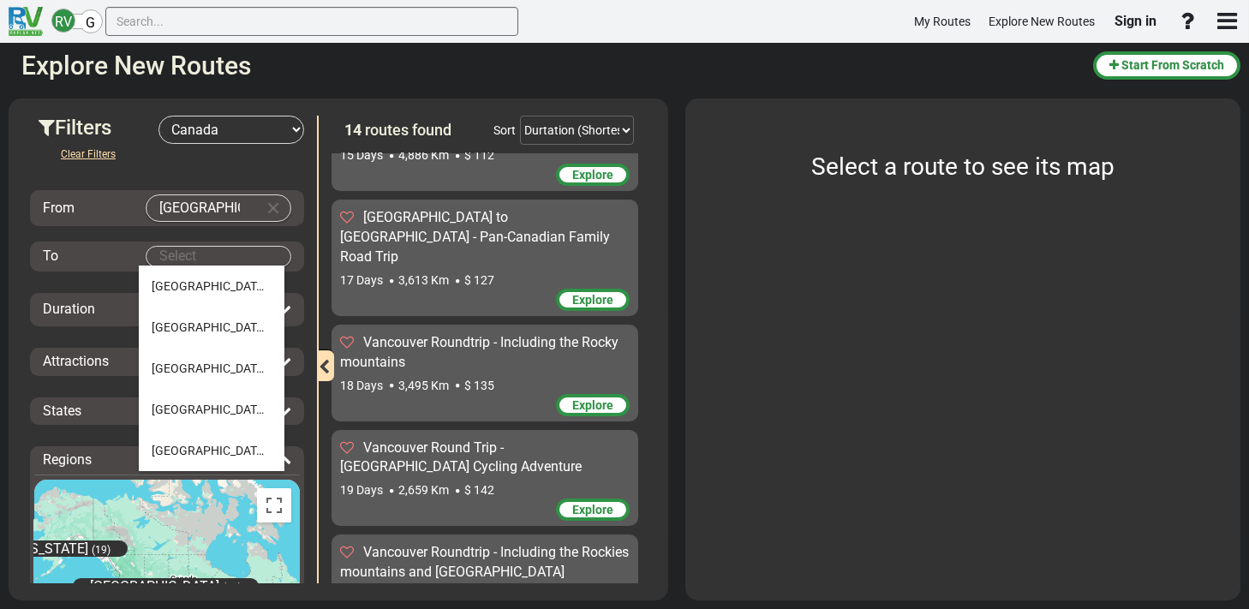
click at [194, 249] on body "RV G My Routes Explore New Routes Sign in" at bounding box center [624, 304] width 1249 height 609
click at [185, 290] on span "[GEOGRAPHIC_DATA]" at bounding box center [210, 286] width 116 height 14
type input "[GEOGRAPHIC_DATA]"
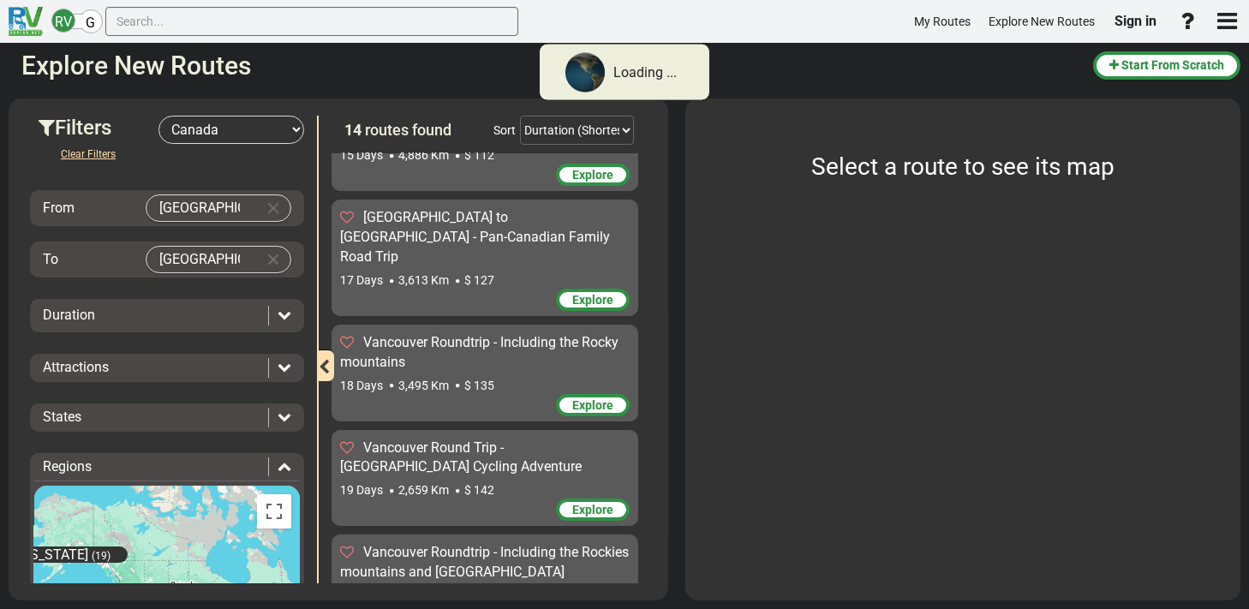
scroll to position [0, 0]
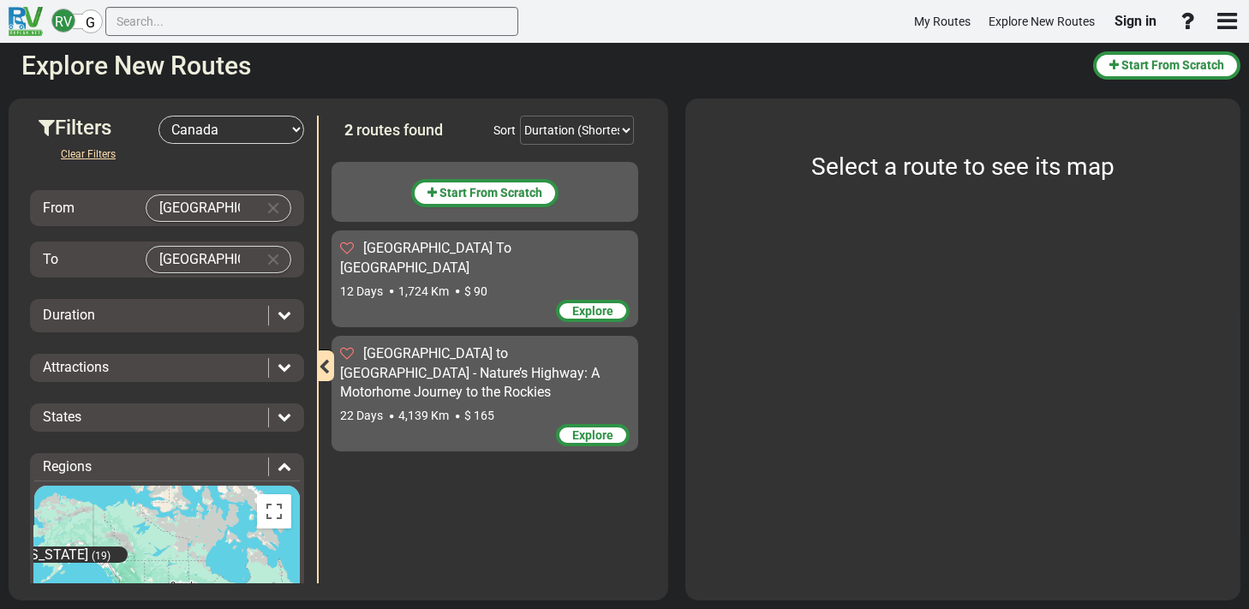
click at [475, 350] on span "[GEOGRAPHIC_DATA] to [GEOGRAPHIC_DATA] - Nature’s Highway: A Motorhome Journey …" at bounding box center [470, 373] width 260 height 56
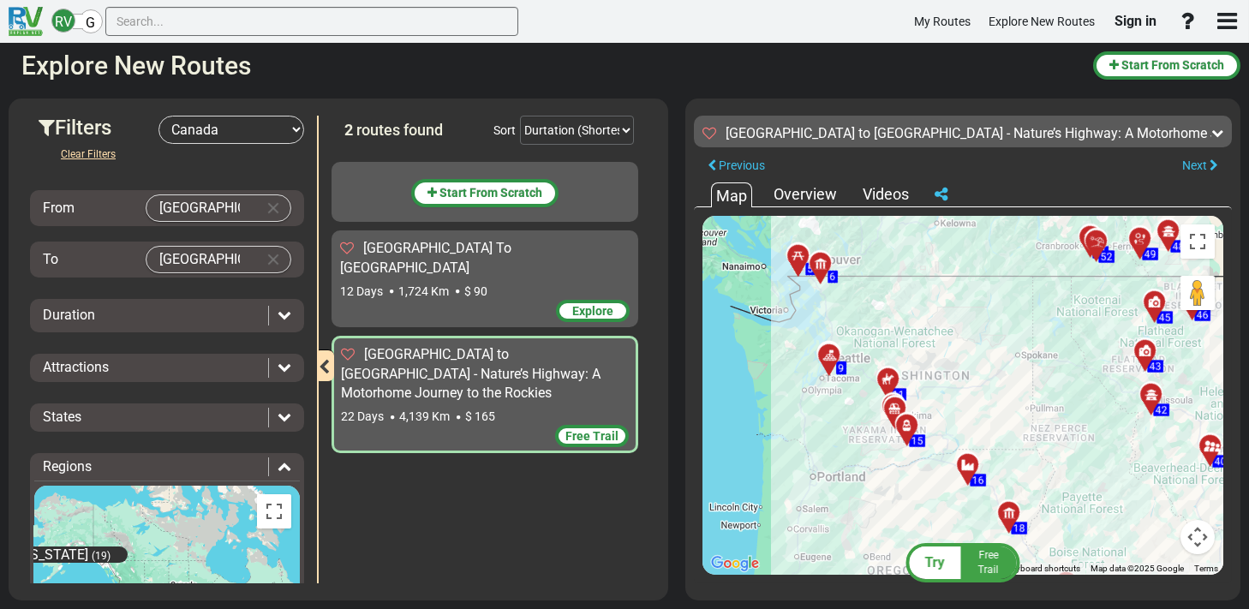
click at [435, 249] on span "[GEOGRAPHIC_DATA] To [GEOGRAPHIC_DATA]" at bounding box center [425, 258] width 171 height 36
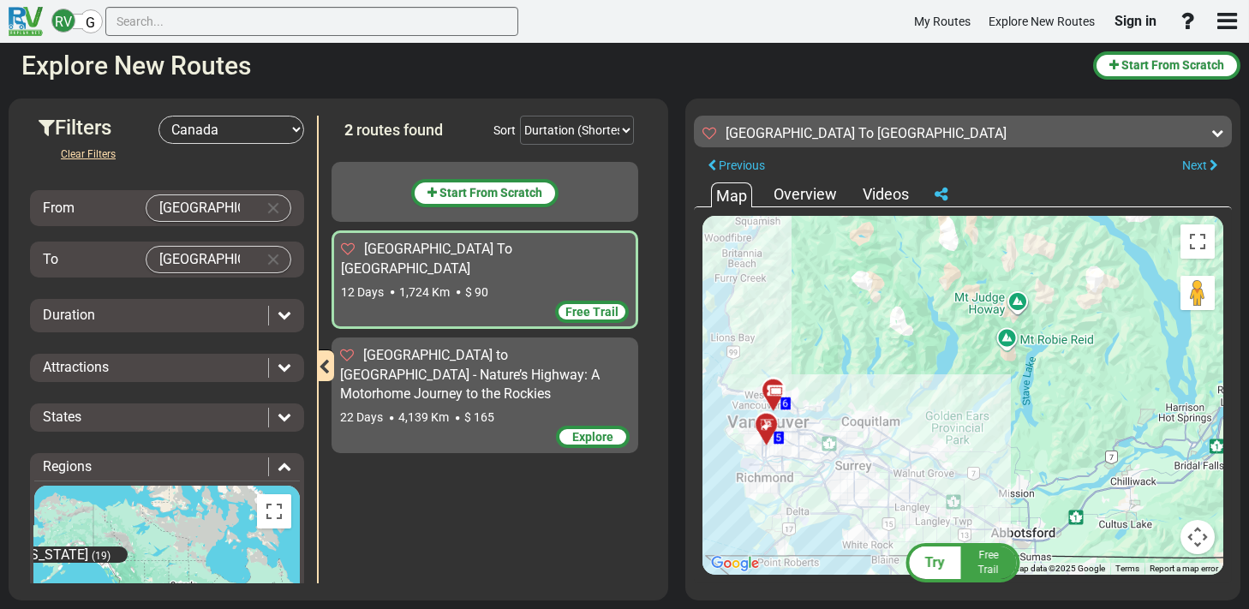
drag, startPoint x: 767, startPoint y: 528, endPoint x: 891, endPoint y: 439, distance: 152.8
click at [891, 439] on div "To activate drag with keyboard, press Alt + Enter. Once in keyboard drag state,…" at bounding box center [962, 395] width 521 height 359
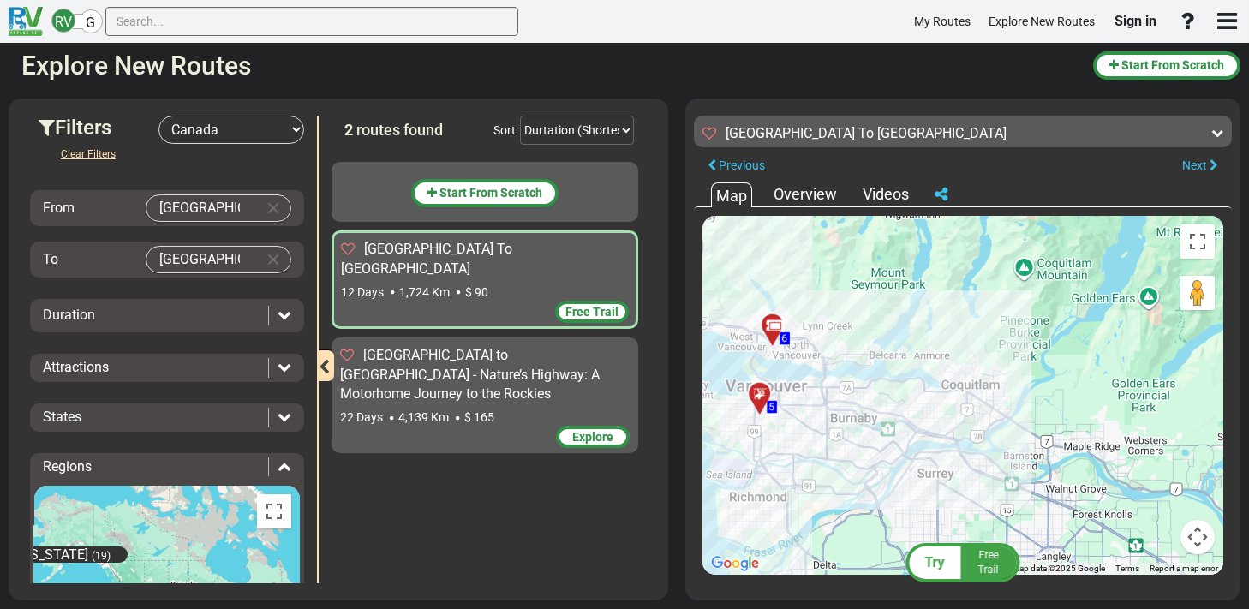
drag, startPoint x: 867, startPoint y: 350, endPoint x: 873, endPoint y: 446, distance: 96.1
click at [873, 446] on div "To activate drag with keyboard, press Alt + Enter. Once in keyboard drag state,…" at bounding box center [962, 395] width 521 height 359
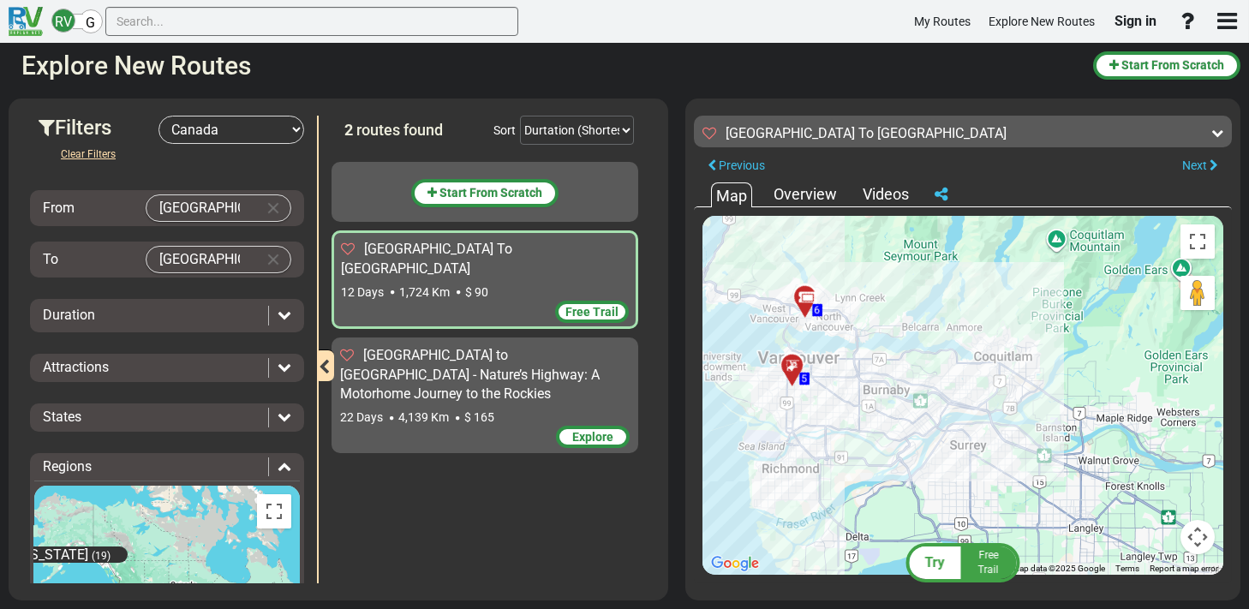
drag, startPoint x: 973, startPoint y: 396, endPoint x: 1045, endPoint y: 585, distance: 202.5
click at [1045, 585] on div "Try Free Trail [GEOGRAPHIC_DATA] To [GEOGRAPHIC_DATA] 1,724 Km 144 km 294 km" at bounding box center [962, 350] width 555 height 502
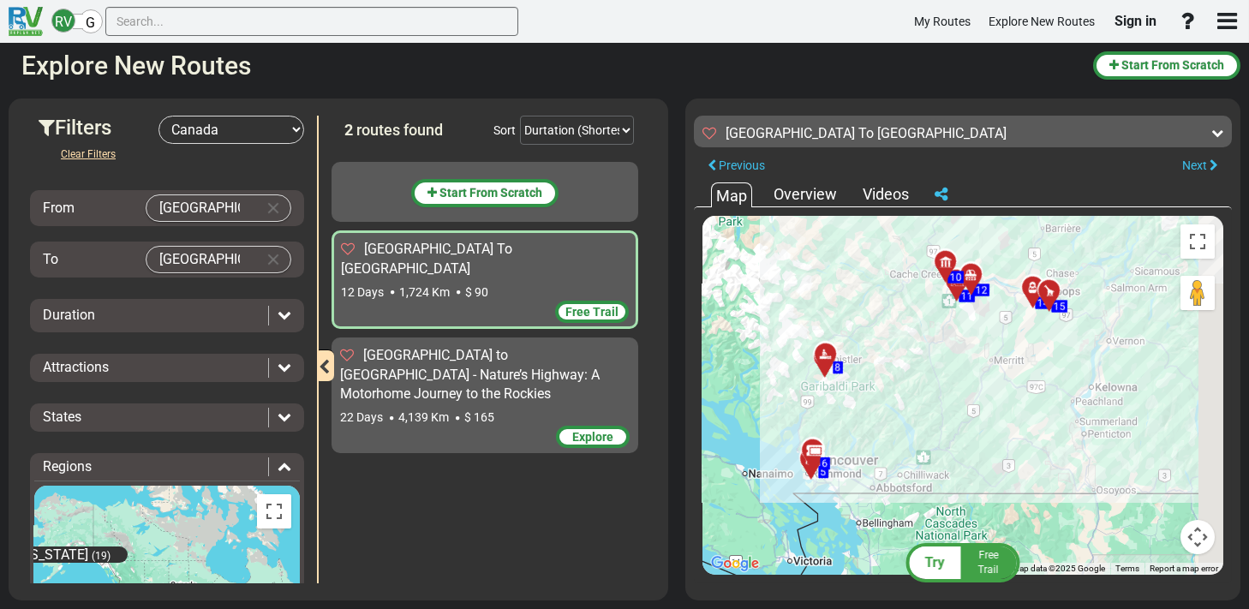
drag, startPoint x: 1096, startPoint y: 256, endPoint x: 996, endPoint y: 463, distance: 229.1
click at [996, 463] on div "To activate drag with keyboard, press Alt + Enter. Once in keyboard drag state,…" at bounding box center [962, 395] width 521 height 359
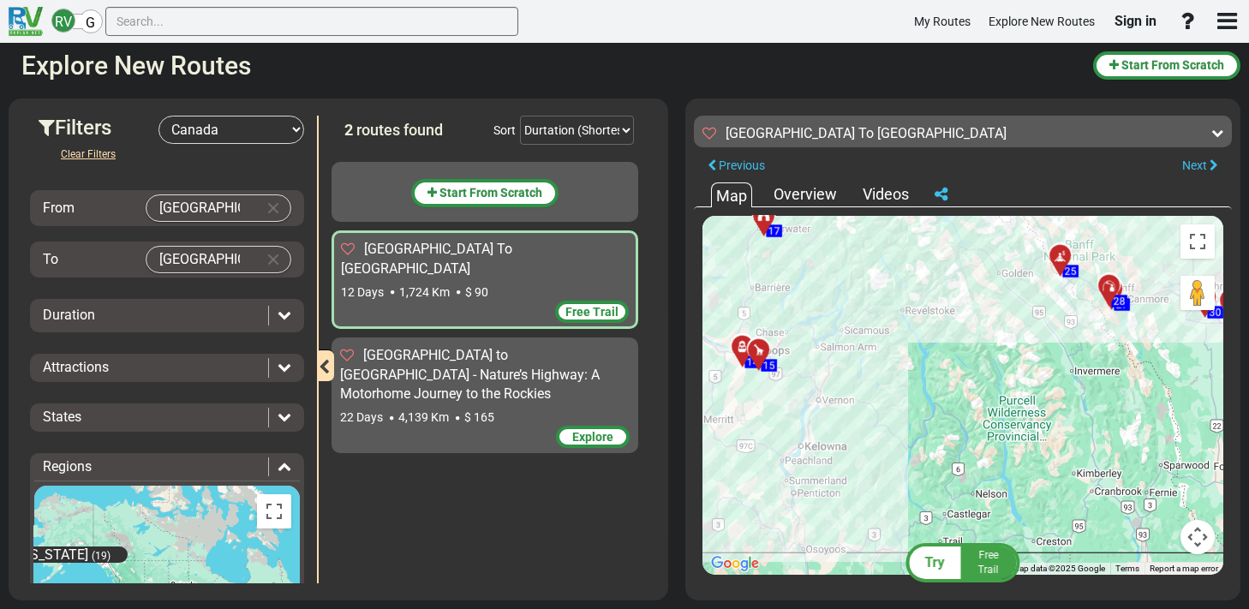
drag, startPoint x: 1063, startPoint y: 332, endPoint x: 849, endPoint y: 251, distance: 229.1
click at [849, 251] on div "To activate drag with keyboard, press Alt + Enter. Once in keyboard drag state,…" at bounding box center [962, 395] width 521 height 359
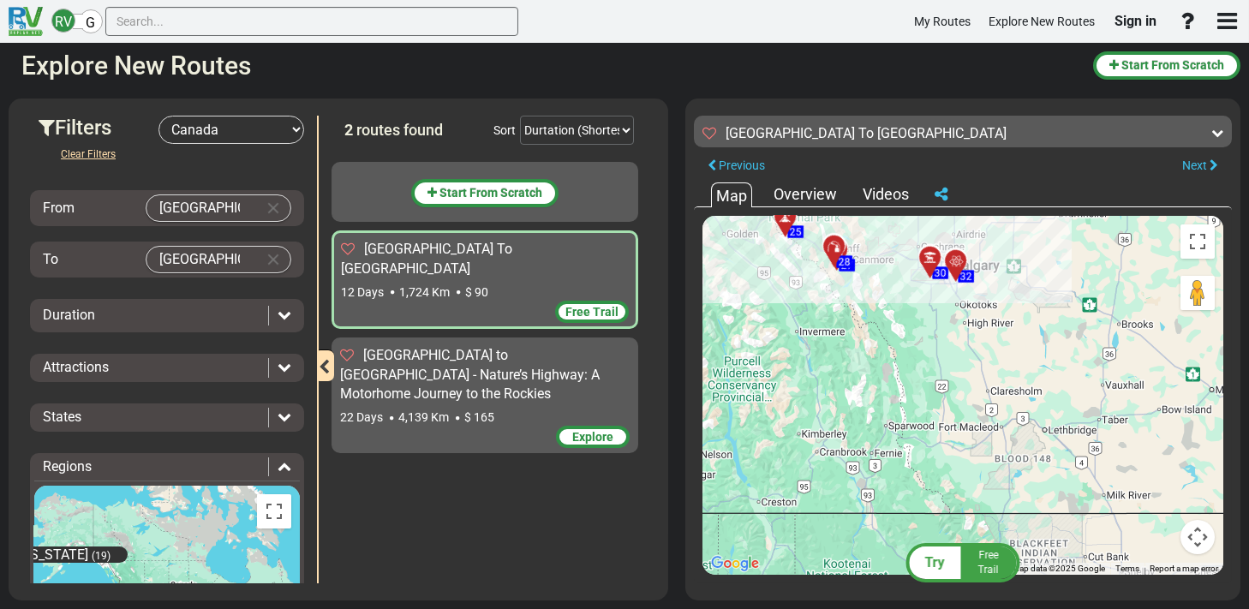
drag, startPoint x: 1025, startPoint y: 370, endPoint x: 742, endPoint y: 364, distance: 283.6
click at [742, 364] on div "To activate drag with keyboard, press Alt + Enter. Once in keyboard drag state,…" at bounding box center [962, 395] width 521 height 359
